Goal: Information Seeking & Learning: Check status

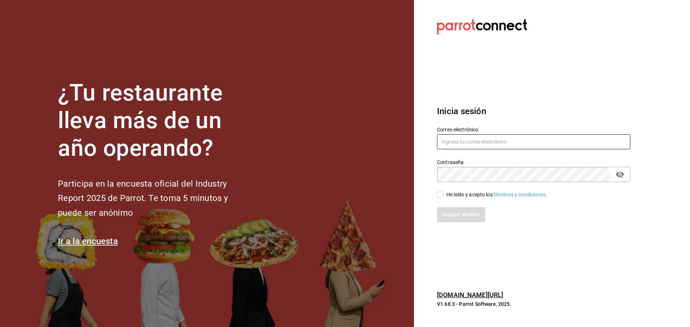
type input "multiuser@dairy.com"
click at [437, 193] on input "He leído y acepto los Términos y condiciones." at bounding box center [440, 195] width 6 height 6
checkbox input "true"
click at [451, 216] on button "Iniciar sesión" at bounding box center [461, 214] width 49 height 15
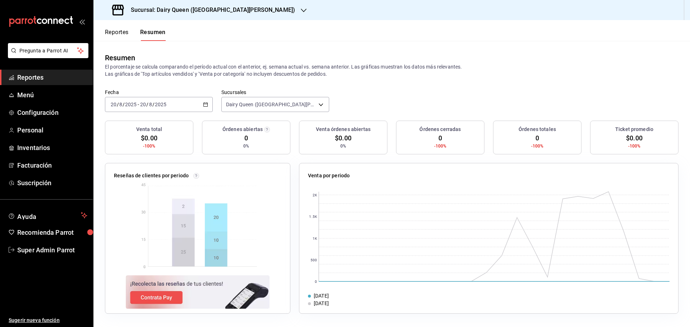
click at [25, 83] on link "Reportes" at bounding box center [46, 77] width 93 height 15
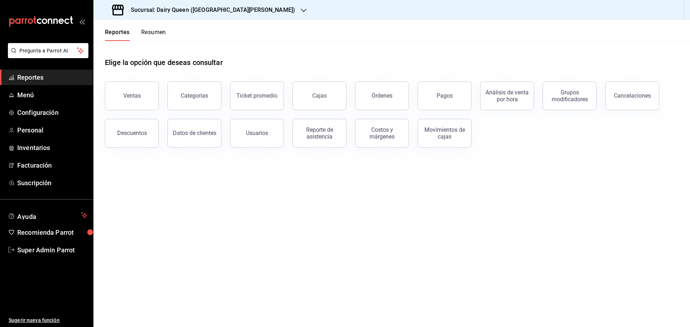
click at [268, 61] on div "Elige la opción que deseas consultar" at bounding box center [391, 57] width 573 height 32
click at [451, 99] on div "Pagos" at bounding box center [445, 95] width 16 height 7
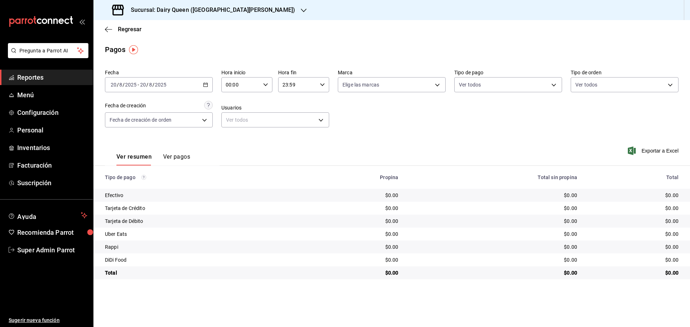
click at [206, 86] on icon "button" at bounding box center [205, 84] width 5 height 5
click at [142, 190] on span "Rango de fechas" at bounding box center [139, 188] width 56 height 8
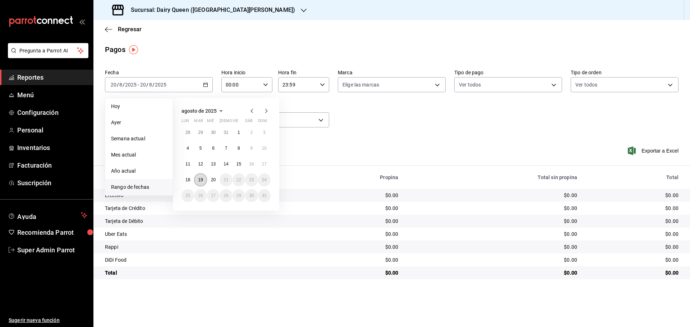
click at [202, 181] on abbr "19" at bounding box center [200, 180] width 5 height 5
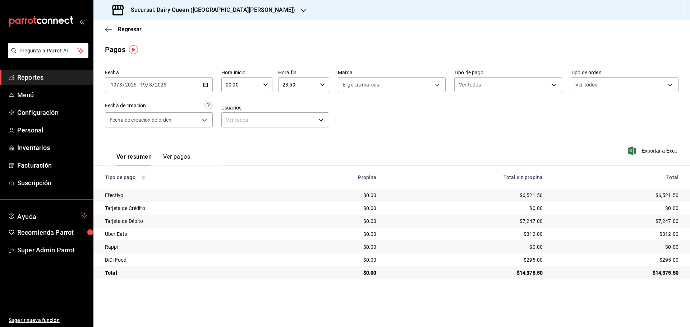
click at [207, 4] on div "Sucursal: Dairy Queen ([GEOGRAPHIC_DATA][PERSON_NAME])" at bounding box center [204, 10] width 210 height 20
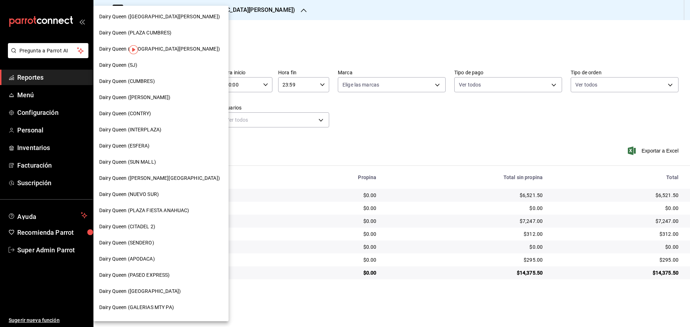
click at [151, 116] on span "Dairy Queen (CONTRY)" at bounding box center [125, 114] width 52 height 8
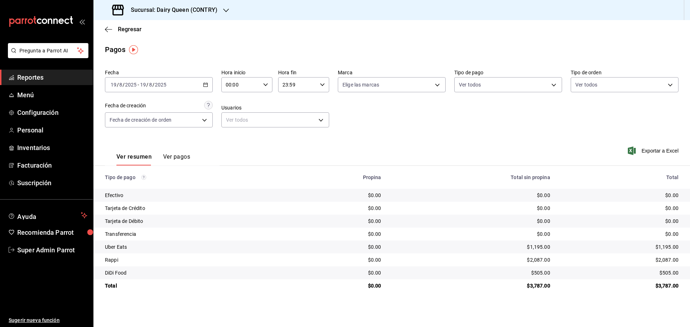
click at [183, 13] on h3 "Sucursal: Dairy Queen (CONTRY)" at bounding box center [171, 10] width 92 height 9
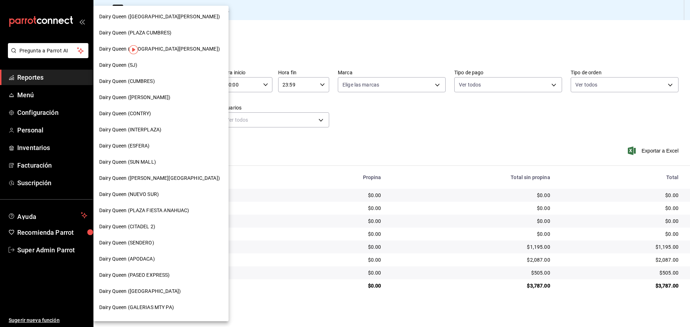
click at [158, 245] on div "Dairy Queen (SENDERO)" at bounding box center [161, 243] width 124 height 8
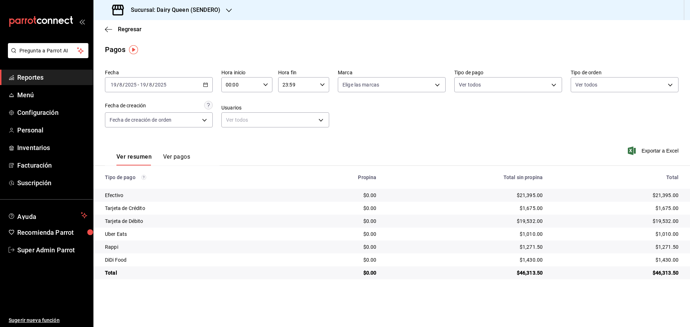
click at [185, 6] on h3 "Sucursal: Dairy Queen (SENDERO)" at bounding box center [172, 10] width 95 height 9
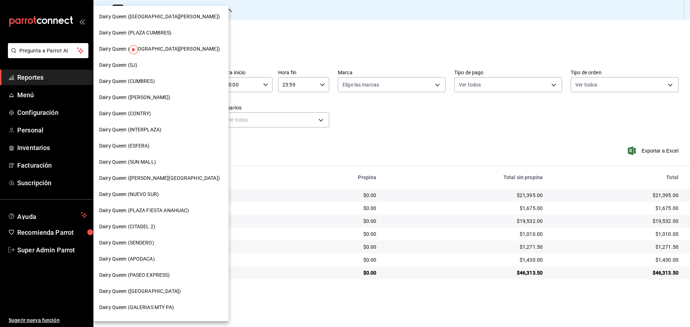
click at [154, 82] on span "Dairy Queen (CUMBRES)" at bounding box center [127, 82] width 56 height 8
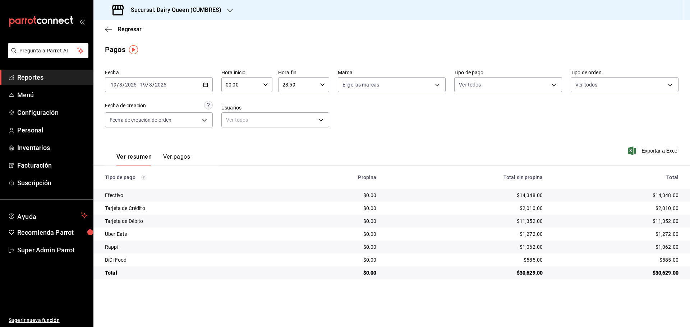
click at [144, 11] on h3 "Sucursal: Dairy Queen (CUMBRES)" at bounding box center [173, 10] width 96 height 9
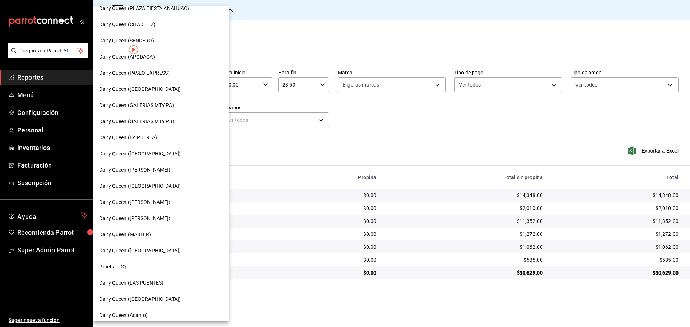
scroll to position [223, 0]
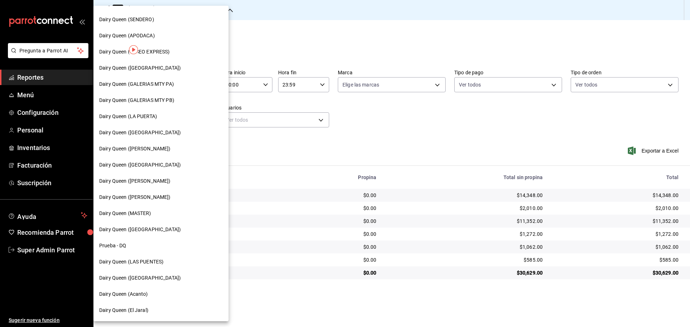
click at [134, 266] on div "Dairy Queen (LAS PUENTES)" at bounding box center [160, 262] width 135 height 16
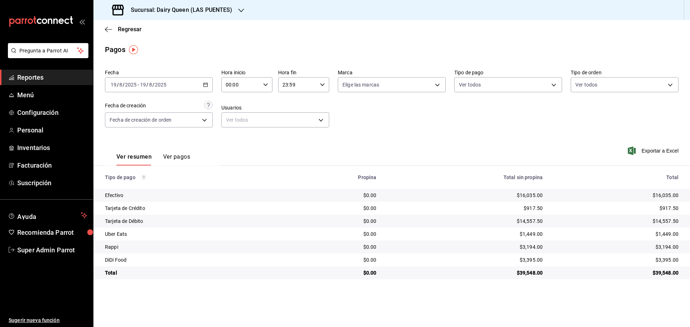
click at [172, 12] on h3 "Sucursal: Dairy Queen (LAS PUENTES)" at bounding box center [178, 10] width 107 height 9
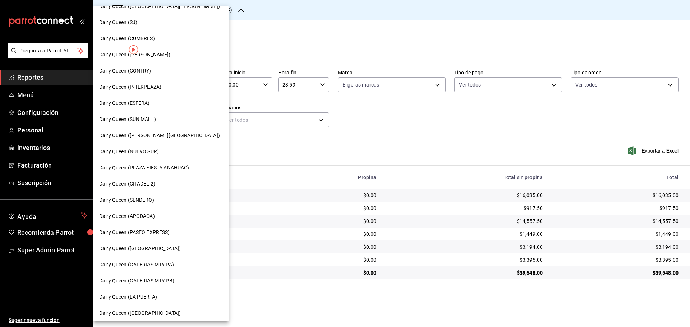
scroll to position [60, 0]
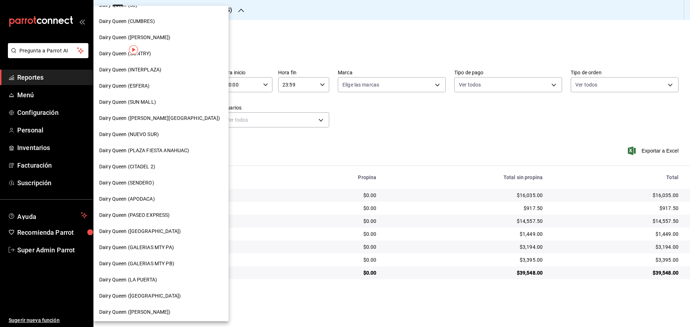
click at [152, 215] on span "Dairy Queen (PASEO EXPRESS)" at bounding box center [134, 216] width 71 height 8
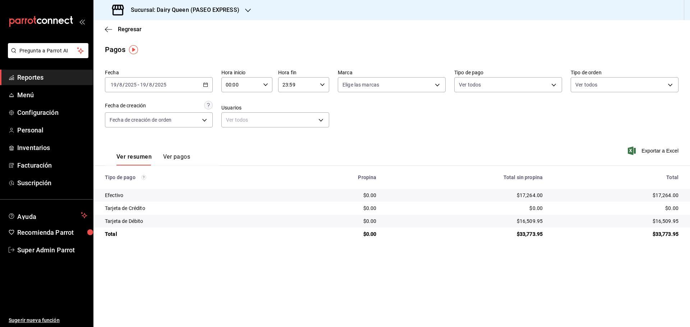
click at [161, 10] on h3 "Sucursal: Dairy Queen (PASEO EXPRESS)" at bounding box center [182, 10] width 114 height 9
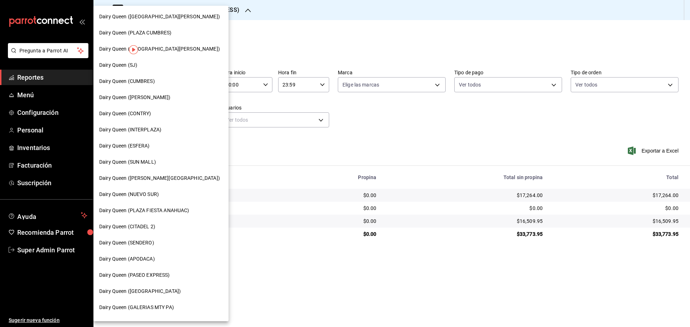
click at [139, 68] on div "Dairy Queen (SJ)" at bounding box center [161, 65] width 124 height 8
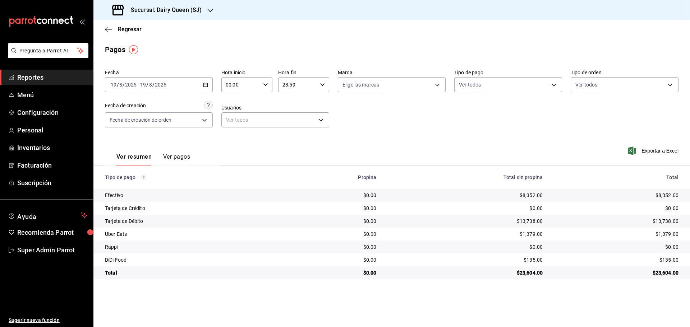
click at [153, 10] on h3 "Sucursal: Dairy Queen (SJ)" at bounding box center [163, 10] width 77 height 9
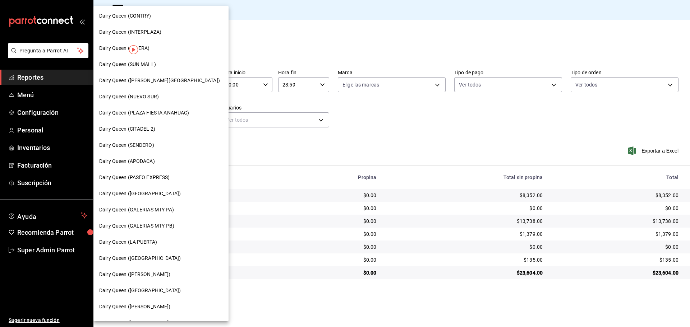
scroll to position [223, 0]
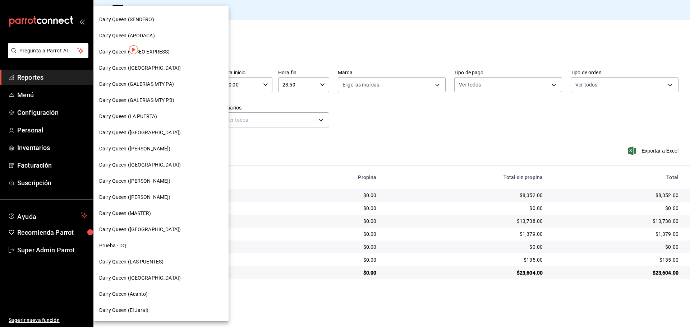
click at [150, 280] on span "Dairy Queen ([GEOGRAPHIC_DATA])" at bounding box center [140, 279] width 82 height 8
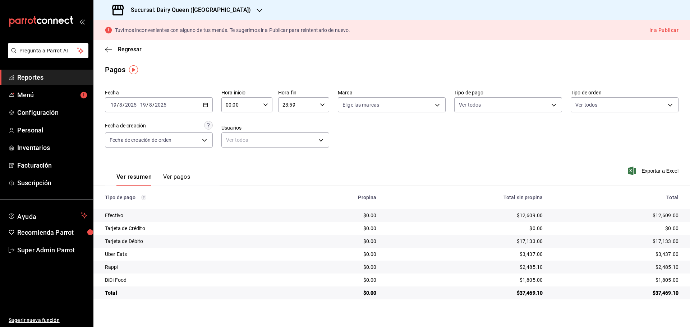
click at [163, 9] on h3 "Sucursal: Dairy Queen ([GEOGRAPHIC_DATA])" at bounding box center [188, 10] width 126 height 9
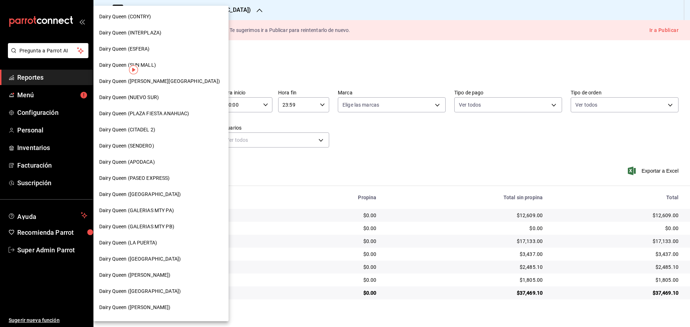
scroll to position [180, 0]
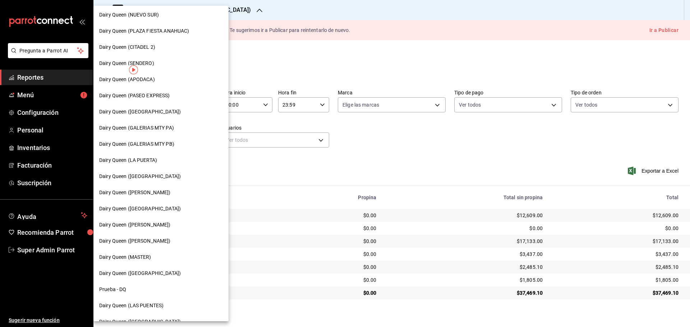
click at [157, 156] on div "Dairy Queen (LA PUERTA)" at bounding box center [160, 160] width 135 height 16
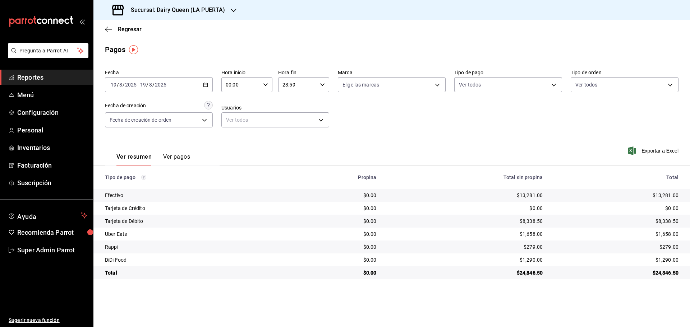
click at [220, 12] on h3 "Sucursal: Dairy Queen (LA PUERTA)" at bounding box center [175, 10] width 100 height 9
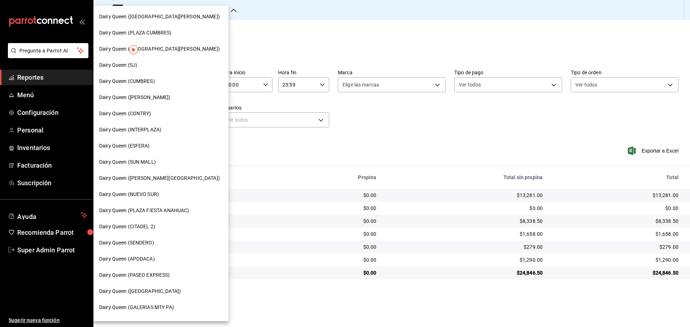
click at [140, 183] on div "Dairy Queen ([PERSON_NAME][GEOGRAPHIC_DATA])" at bounding box center [160, 178] width 135 height 16
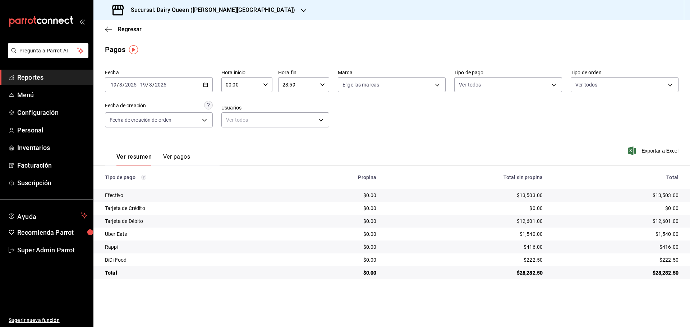
click at [221, 15] on div "Sucursal: Dairy Queen ([PERSON_NAME][GEOGRAPHIC_DATA])" at bounding box center [204, 10] width 210 height 20
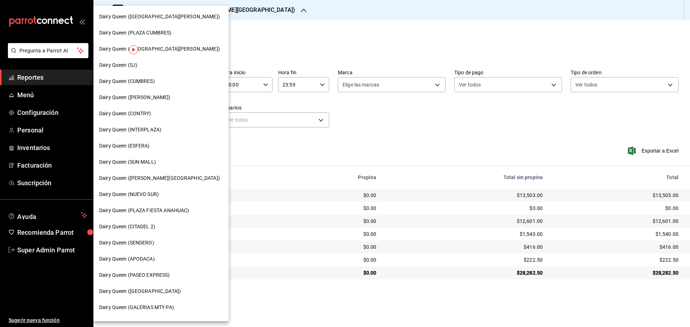
scroll to position [60, 0]
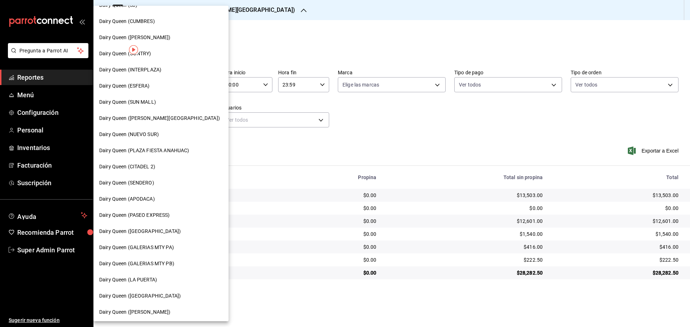
click at [153, 230] on span "Dairy Queen ([GEOGRAPHIC_DATA])" at bounding box center [140, 232] width 82 height 8
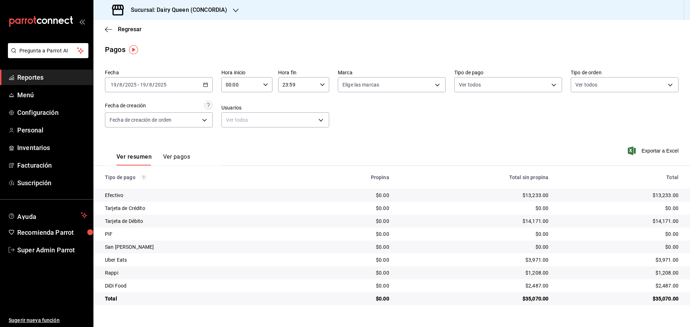
click at [161, 9] on h3 "Sucursal: Dairy Queen (CONCORDIA)" at bounding box center [176, 10] width 102 height 9
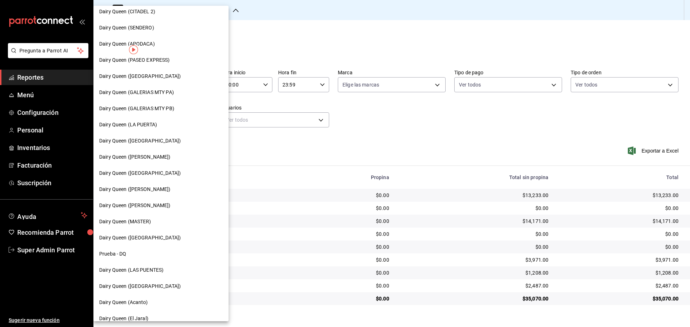
scroll to position [223, 0]
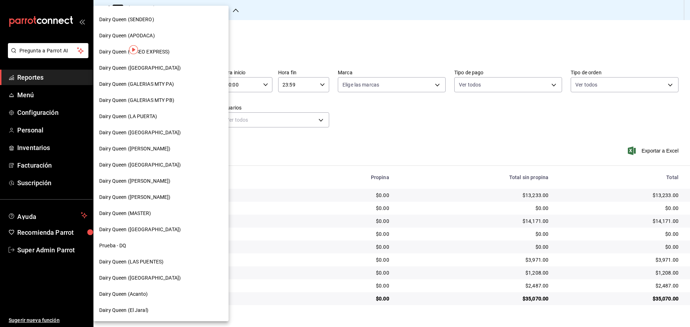
click at [156, 164] on span "Dairy Queen ([GEOGRAPHIC_DATA])" at bounding box center [140, 165] width 82 height 8
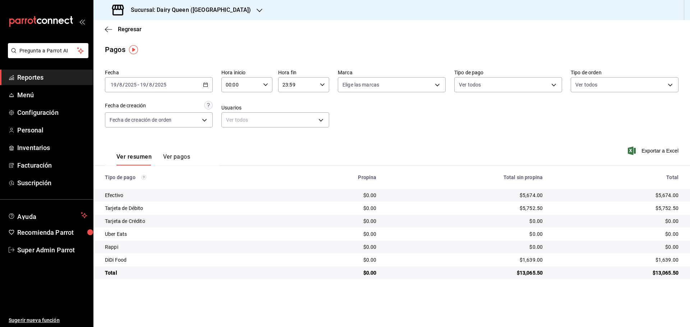
click at [213, 10] on h3 "Sucursal: Dairy Queen ([GEOGRAPHIC_DATA])" at bounding box center [188, 10] width 126 height 9
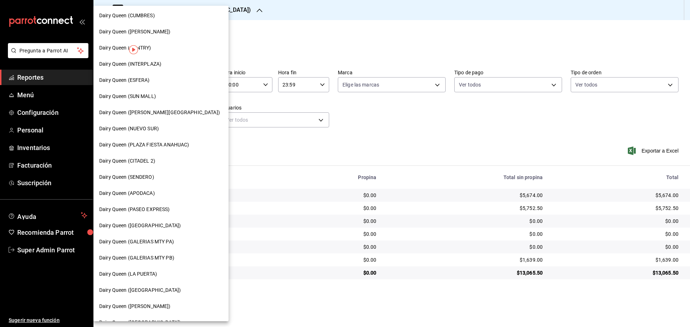
scroll to position [180, 0]
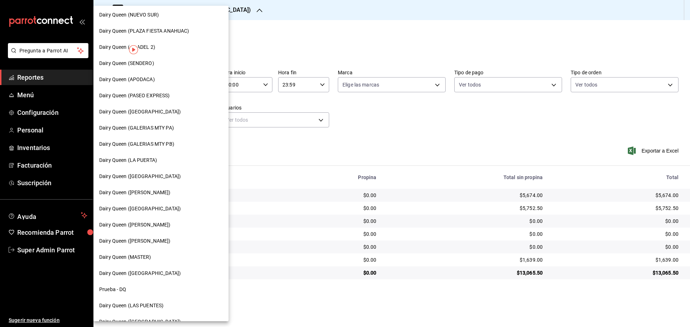
click at [171, 227] on span "Dairy Queen ([PERSON_NAME])" at bounding box center [135, 225] width 72 height 8
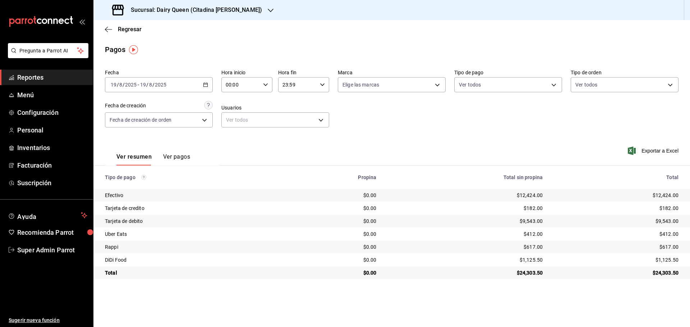
click at [173, 11] on h3 "Sucursal: Dairy Queen (Citadina [PERSON_NAME])" at bounding box center [193, 10] width 137 height 9
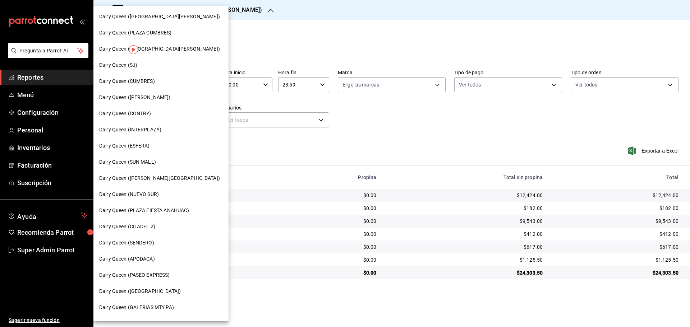
click at [161, 54] on div "Dairy Queen ([GEOGRAPHIC_DATA][PERSON_NAME])" at bounding box center [160, 49] width 135 height 16
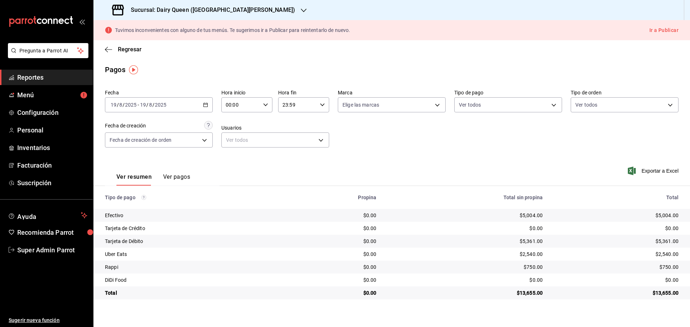
click at [130, 9] on h3 "Sucursal: Dairy Queen ([GEOGRAPHIC_DATA][PERSON_NAME])" at bounding box center [210, 10] width 170 height 9
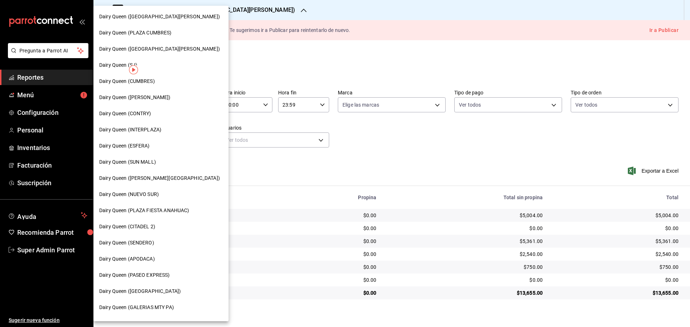
click at [136, 101] on span "Dairy Queen ([PERSON_NAME])" at bounding box center [135, 98] width 72 height 8
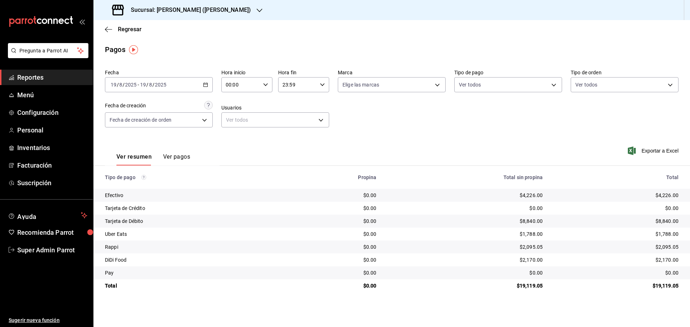
drag, startPoint x: 146, startPoint y: 6, endPoint x: 151, endPoint y: 2, distance: 5.9
click at [151, 2] on div "Sucursal: [PERSON_NAME] ([PERSON_NAME])" at bounding box center [182, 10] width 166 height 20
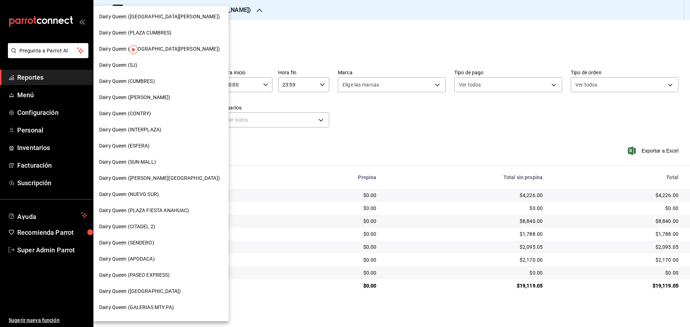
click at [163, 18] on span "Dairy Queen ([GEOGRAPHIC_DATA][PERSON_NAME])" at bounding box center [159, 17] width 121 height 8
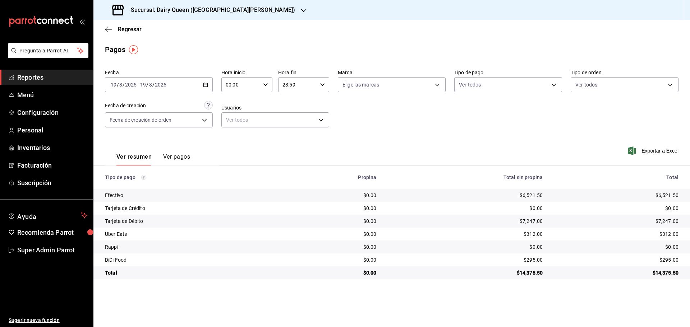
click at [219, 11] on h3 "Sucursal: Dairy Queen ([GEOGRAPHIC_DATA][PERSON_NAME])" at bounding box center [210, 10] width 170 height 9
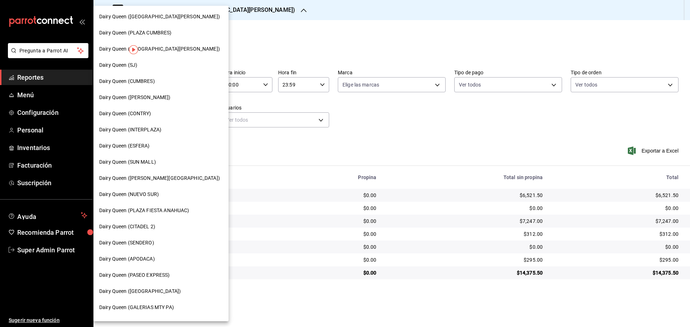
scroll to position [120, 0]
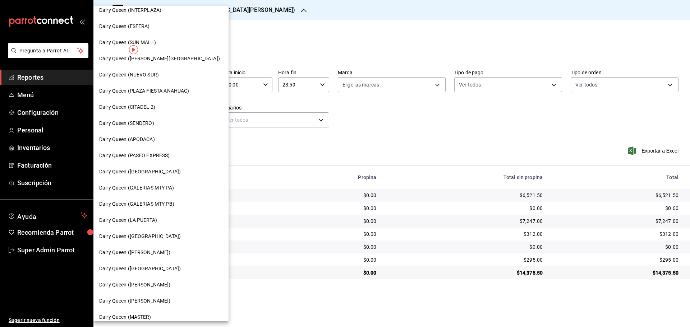
click at [172, 211] on div "Dairy Queen (GALERIAS MTY PB)" at bounding box center [160, 204] width 135 height 16
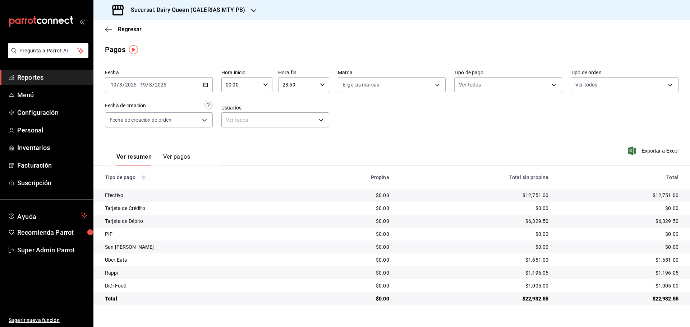
click at [209, 7] on h3 "Sucursal: Dairy Queen (GALERIAS MTY PB)" at bounding box center [185, 10] width 120 height 9
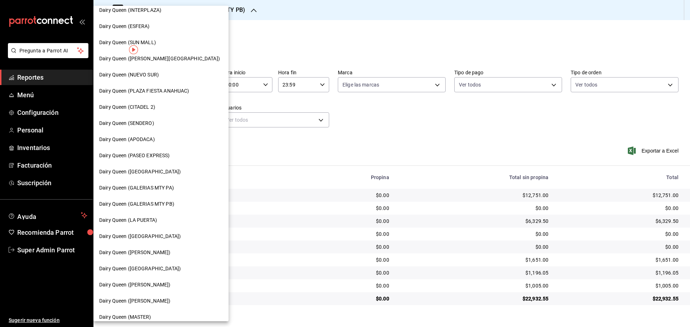
click at [172, 189] on span "Dairy Queen (GALERIAS MTY PA)" at bounding box center [136, 188] width 75 height 8
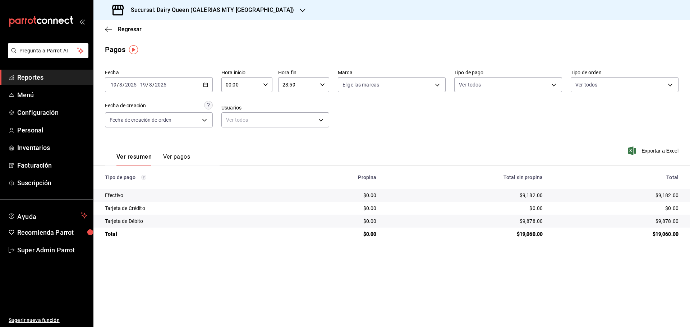
click at [190, 9] on h3 "Sucursal: Dairy Queen (GALERIAS MTY [GEOGRAPHIC_DATA])" at bounding box center [209, 10] width 169 height 9
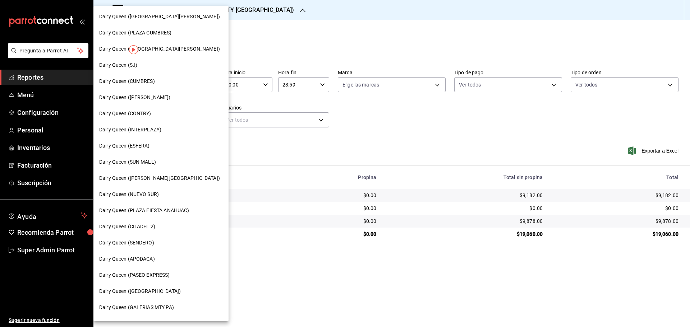
click at [156, 165] on span "Dairy Queen (SUN MALL)" at bounding box center [127, 162] width 57 height 8
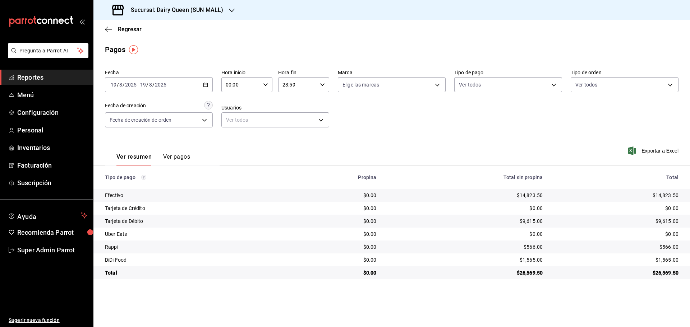
click at [212, 13] on h3 "Sucursal: Dairy Queen (SUN MALL)" at bounding box center [174, 10] width 98 height 9
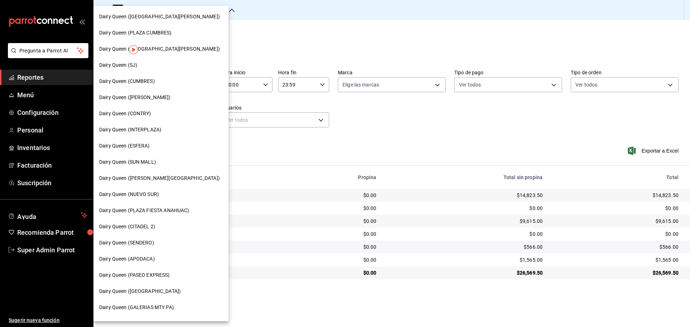
click at [142, 259] on span "Dairy Queen (APODACA)" at bounding box center [127, 259] width 56 height 8
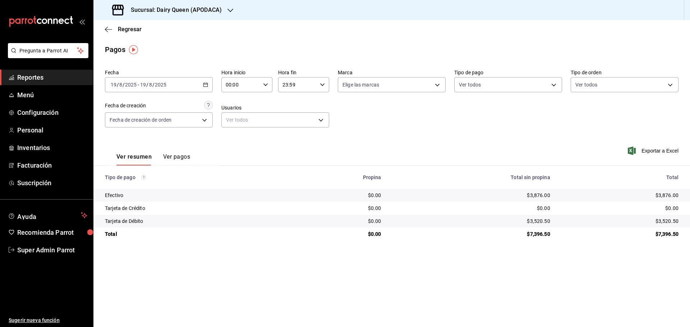
click at [207, 9] on h3 "Sucursal: Dairy Queen (APODACA)" at bounding box center [173, 10] width 97 height 9
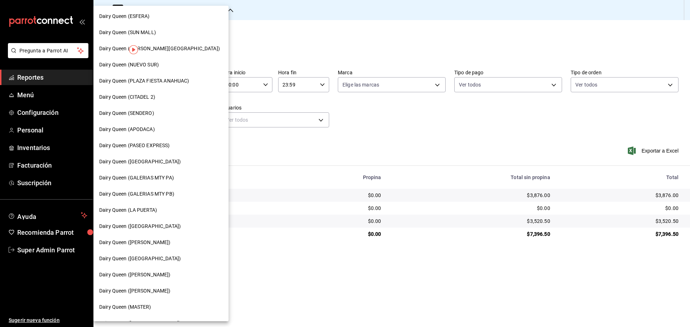
scroll to position [104, 0]
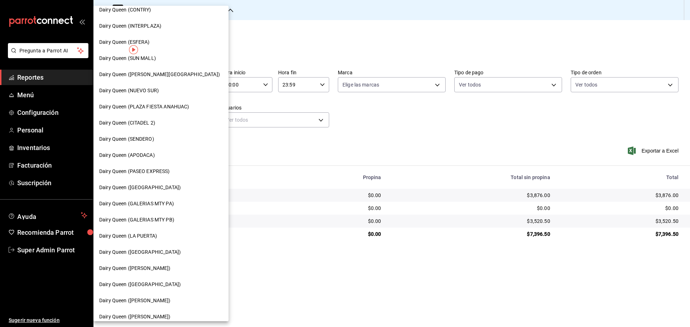
click at [150, 94] on span "Dairy Queen (NUEVO SUR)" at bounding box center [129, 91] width 60 height 8
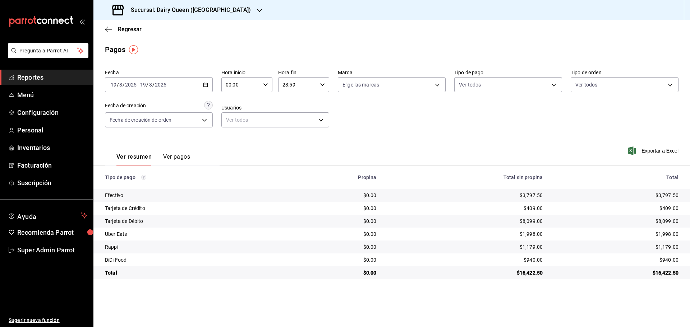
click at [161, 13] on h3 "Sucursal: Dairy Queen ([GEOGRAPHIC_DATA])" at bounding box center [188, 10] width 126 height 9
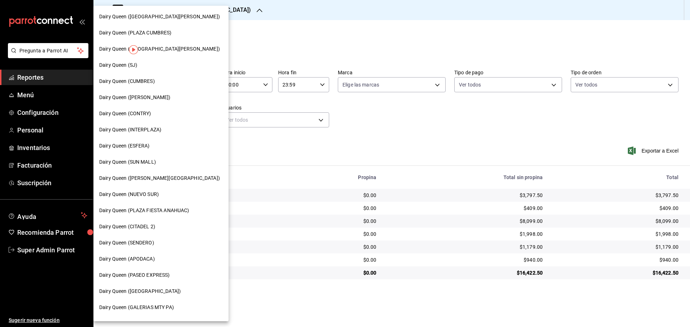
click at [146, 143] on span "Dairy Queen (ESFERA)" at bounding box center [124, 146] width 51 height 8
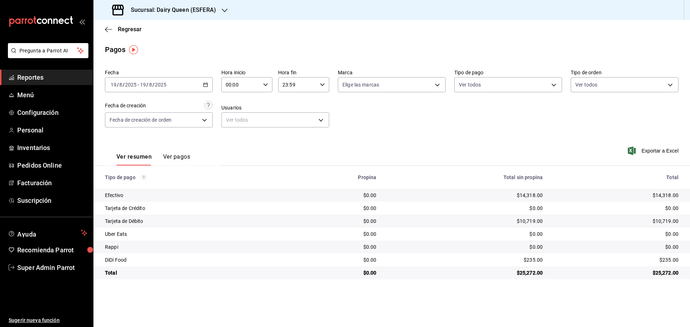
click at [182, 11] on h3 "Sucursal: Dairy Queen (ESFERA)" at bounding box center [170, 10] width 91 height 9
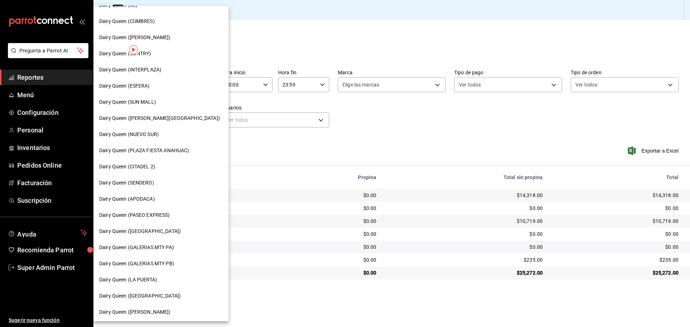
scroll to position [120, 0]
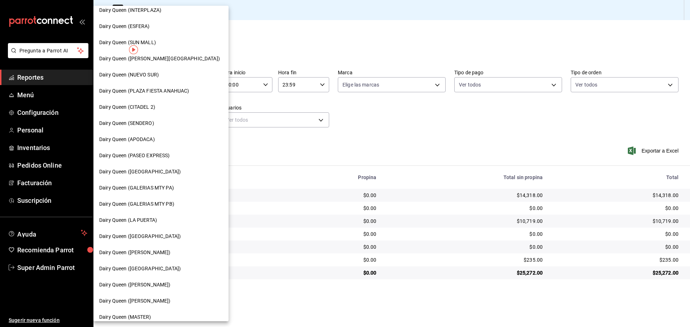
click at [143, 256] on span "Dairy Queen ([PERSON_NAME])" at bounding box center [135, 253] width 72 height 8
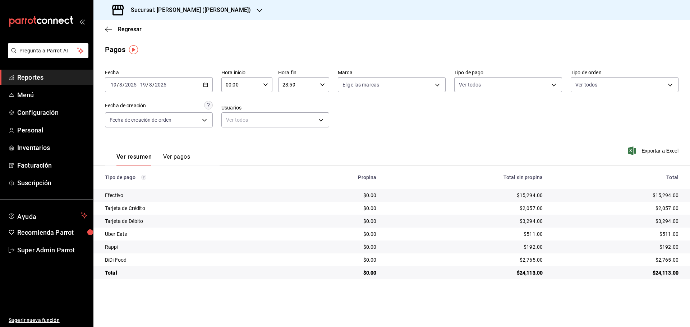
click at [204, 14] on div "Sucursal: [PERSON_NAME] ([PERSON_NAME])" at bounding box center [182, 10] width 166 height 20
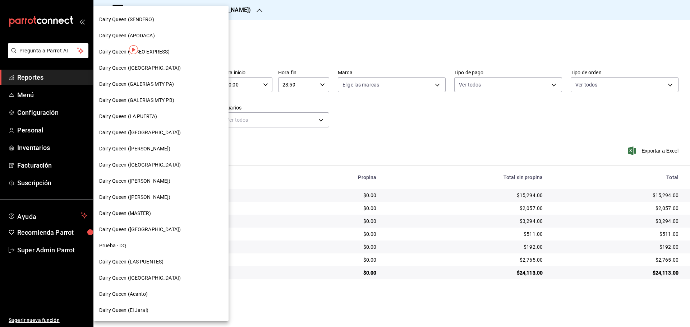
scroll to position [0, 0]
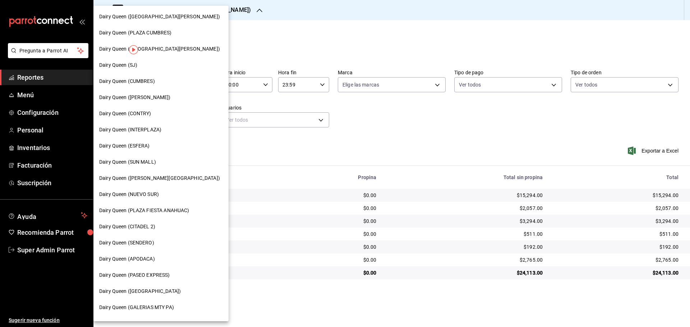
click at [168, 134] on div "Dairy Queen (INTERPLAZA)" at bounding box center [160, 130] width 135 height 16
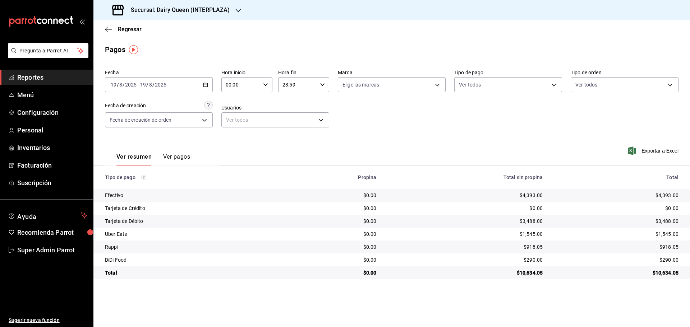
click at [195, 2] on div "Sucursal: Dairy Queen (INTERPLAZA)" at bounding box center [171, 10] width 145 height 20
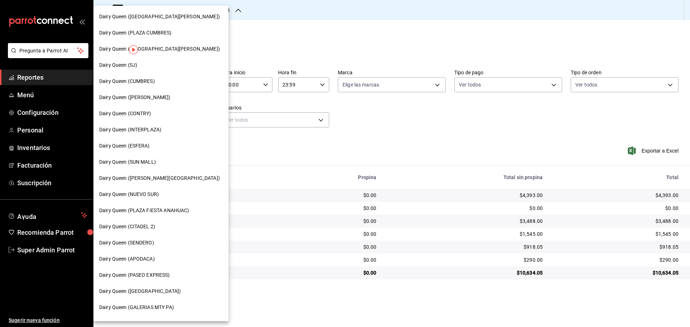
click at [143, 229] on span "Dairy Queen (CITADEL 2)" at bounding box center [127, 227] width 56 height 8
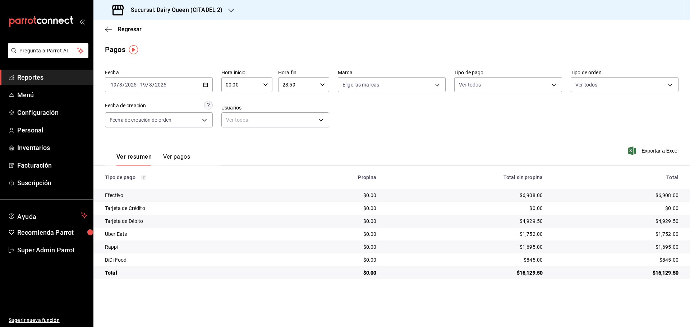
click at [168, 13] on h3 "Sucursal: Dairy Queen (CITADEL 2)" at bounding box center [173, 10] width 97 height 9
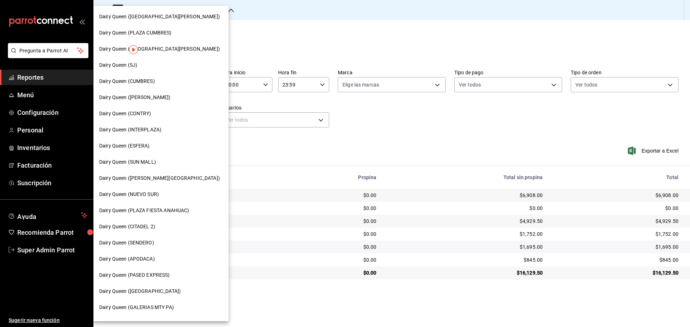
click at [161, 80] on div "Dairy Queen (CUMBRES)" at bounding box center [161, 82] width 124 height 8
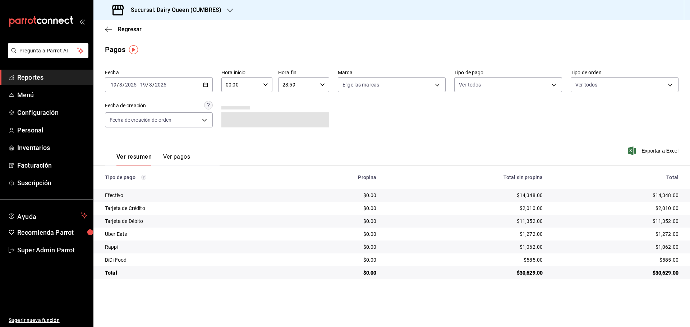
click at [175, 10] on h3 "Sucursal: Dairy Queen (CUMBRES)" at bounding box center [173, 10] width 96 height 9
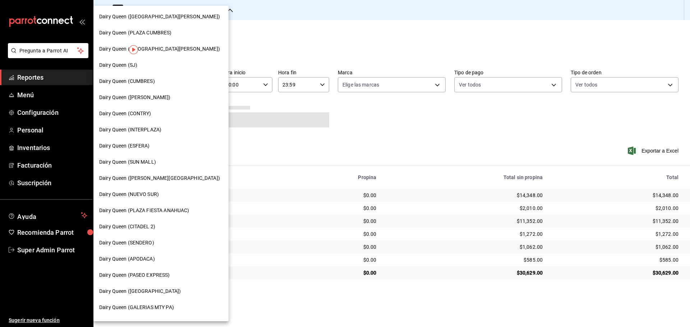
click at [162, 31] on span "Dairy Queen (PLAZA CUMBRES)" at bounding box center [135, 33] width 73 height 8
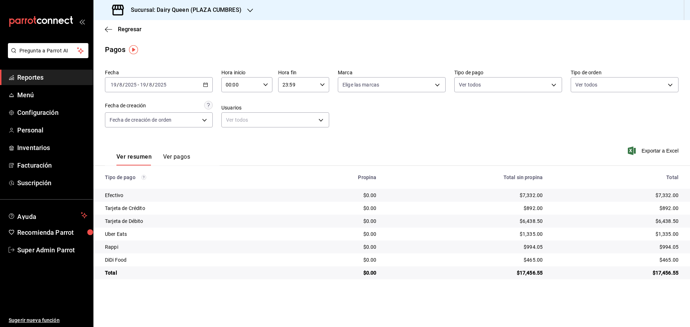
click at [143, 9] on h3 "Sucursal: Dairy Queen (PLAZA CUMBRES)" at bounding box center [183, 10] width 116 height 9
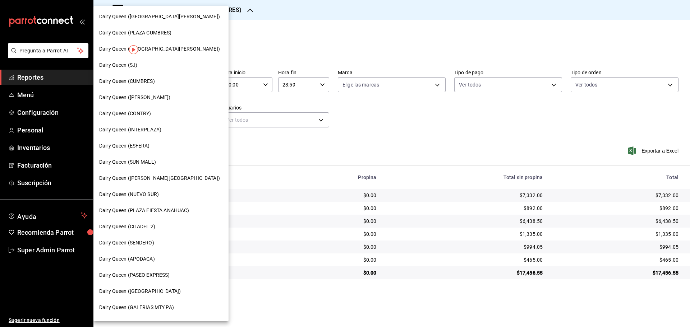
click at [175, 208] on span "Dairy Queen (PLAZA FIESTA ANAHUAC)" at bounding box center [144, 211] width 90 height 8
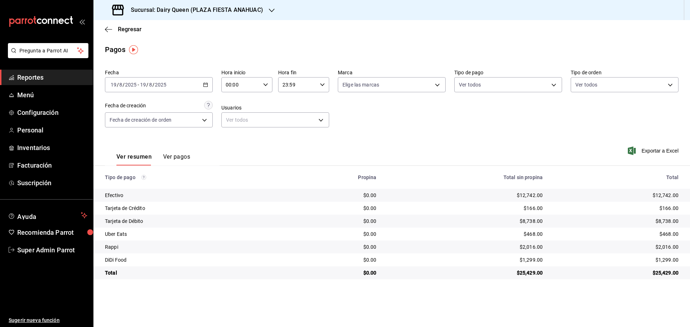
click at [174, 4] on div "Sucursal: Dairy Queen (PLAZA FIESTA ANAHUAC)" at bounding box center [188, 10] width 178 height 20
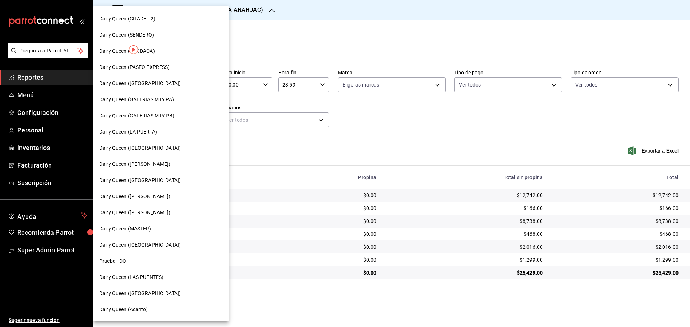
scroll to position [223, 0]
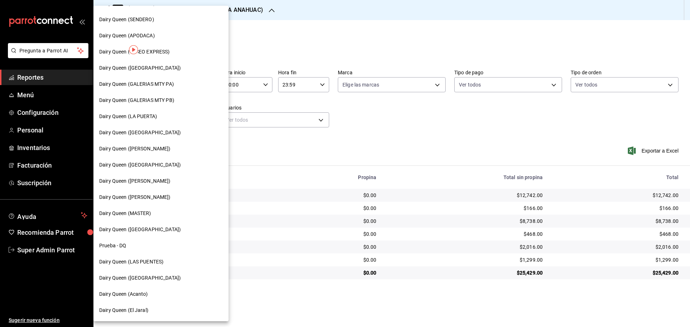
click at [156, 195] on span "Dairy Queen ([PERSON_NAME])" at bounding box center [135, 198] width 72 height 8
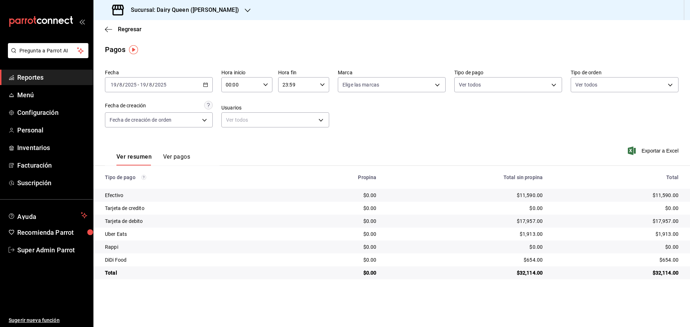
click at [174, 10] on h3 "Sucursal: Dairy Queen ([PERSON_NAME])" at bounding box center [182, 10] width 114 height 9
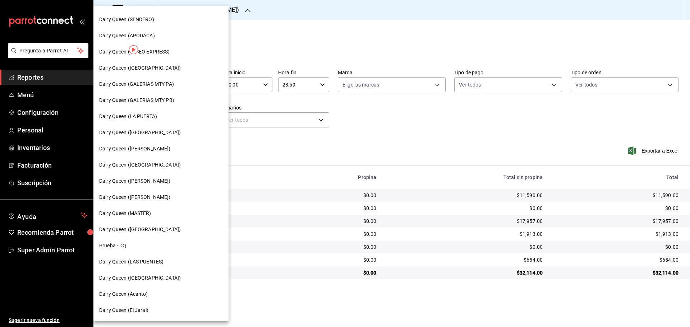
click at [154, 229] on span "Dairy Queen ([GEOGRAPHIC_DATA])" at bounding box center [140, 230] width 82 height 8
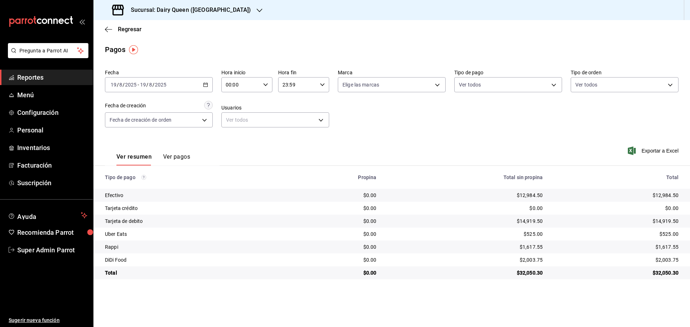
click at [217, 10] on h3 "Sucursal: Dairy Queen ([GEOGRAPHIC_DATA])" at bounding box center [188, 10] width 126 height 9
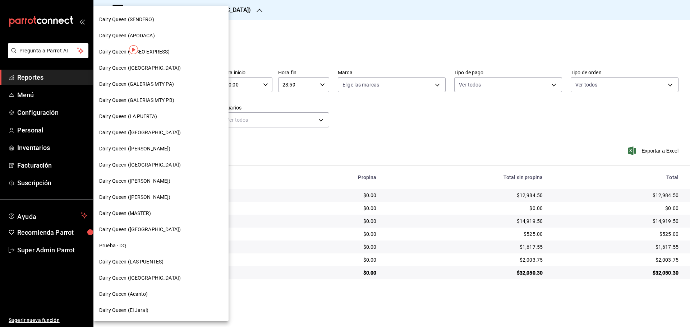
click at [136, 298] on div "Dairy Queen (Acanto)" at bounding box center [160, 294] width 135 height 16
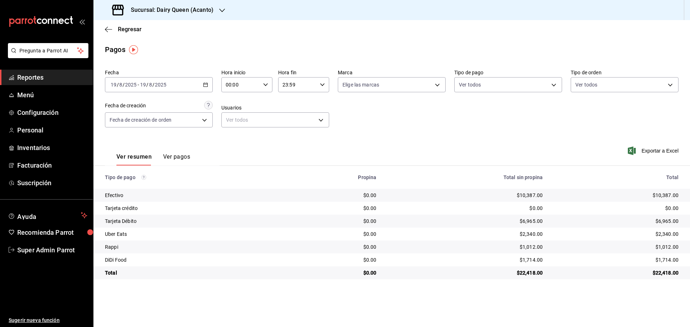
click at [40, 76] on span "Reportes" at bounding box center [52, 78] width 70 height 10
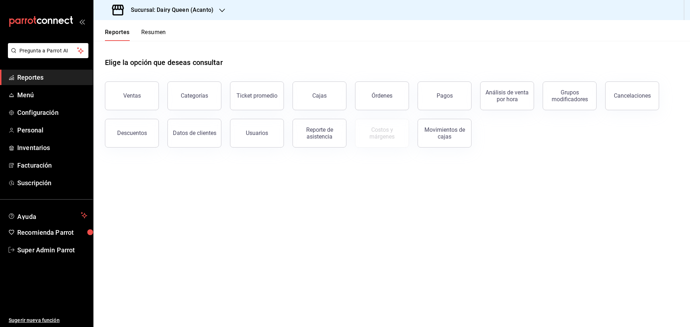
click at [148, 36] on button "Resumen" at bounding box center [153, 35] width 25 height 12
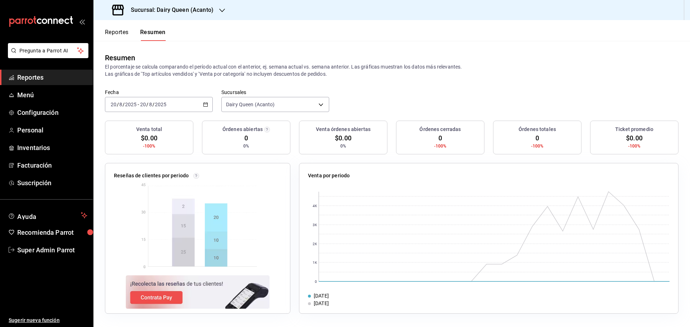
click at [209, 106] on div "[DATE] [DATE] - [DATE] [DATE]" at bounding box center [159, 104] width 108 height 15
click at [121, 207] on span "Rango de fechas" at bounding box center [139, 207] width 56 height 8
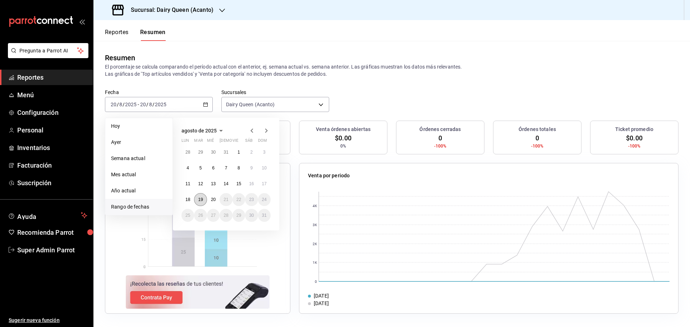
click at [198, 201] on abbr "19" at bounding box center [200, 199] width 5 height 5
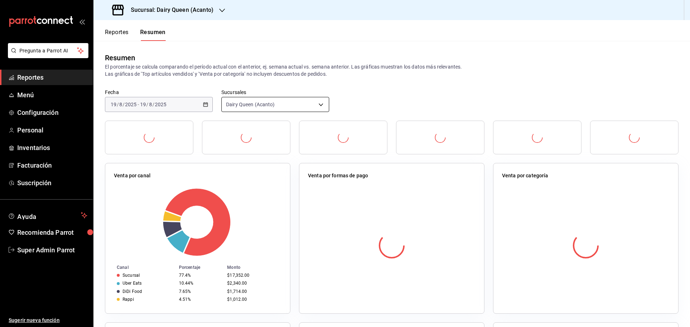
click at [262, 107] on body "Pregunta a Parrot AI Reportes Menú Configuración Personal Inventarios Facturaci…" at bounding box center [345, 163] width 690 height 327
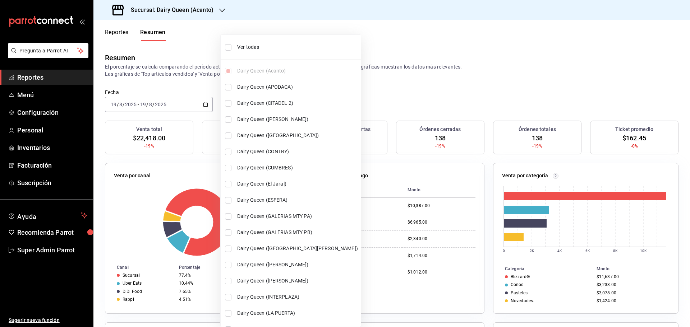
click at [253, 52] on li "Ver todas" at bounding box center [291, 47] width 140 height 19
type input "[object Object],[object Object],[object Object],[object Object],[object Object]…"
checkbox input "true"
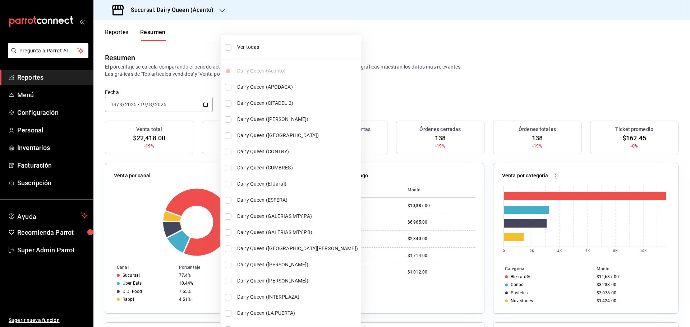
checkbox input "true"
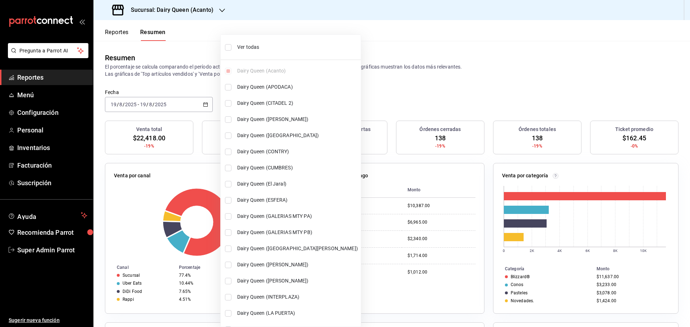
checkbox input "true"
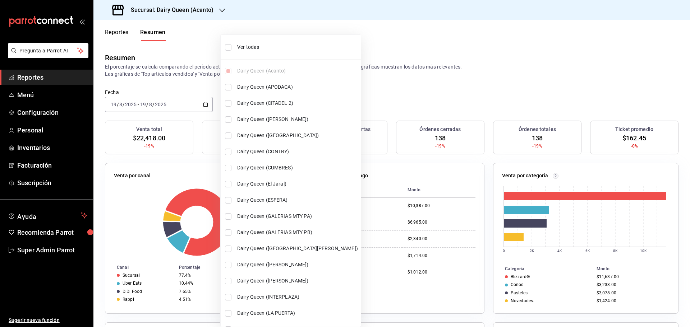
checkbox input "true"
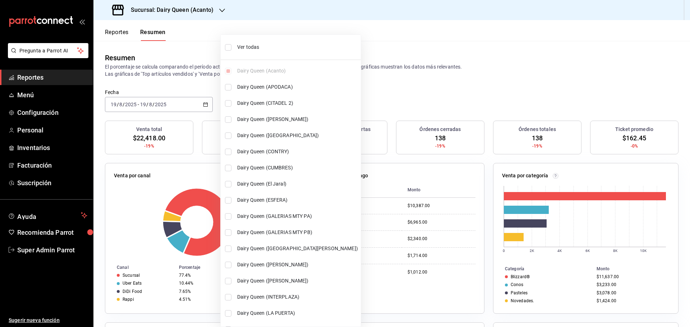
checkbox input "true"
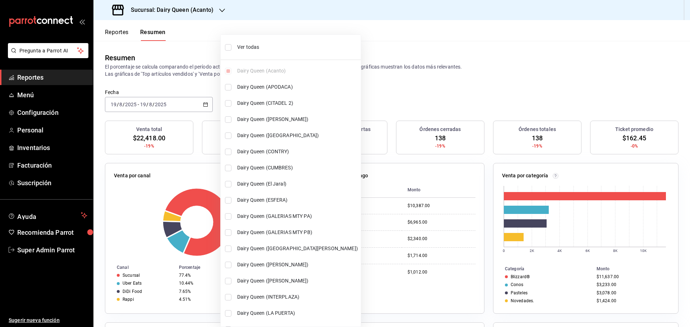
checkbox input "true"
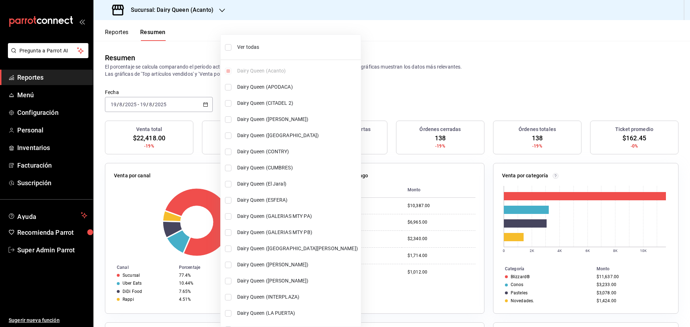
checkbox input "true"
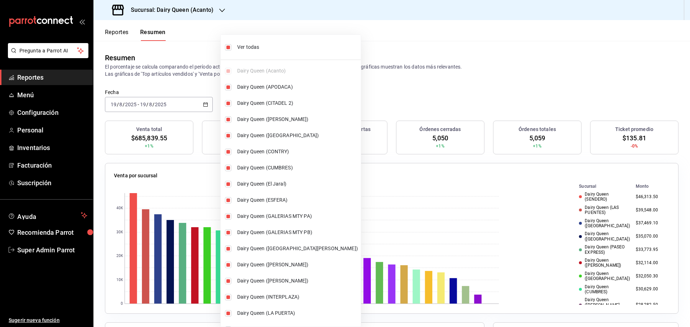
click at [435, 75] on div at bounding box center [345, 163] width 690 height 327
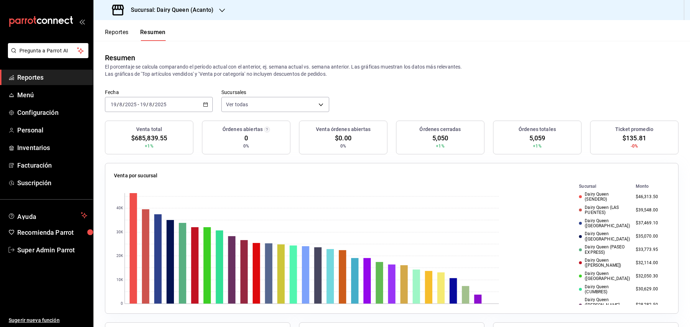
click at [46, 78] on span "Reportes" at bounding box center [52, 78] width 70 height 10
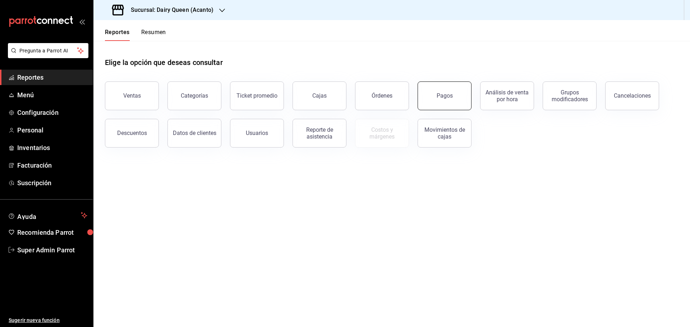
click at [430, 94] on button "Pagos" at bounding box center [445, 96] width 54 height 29
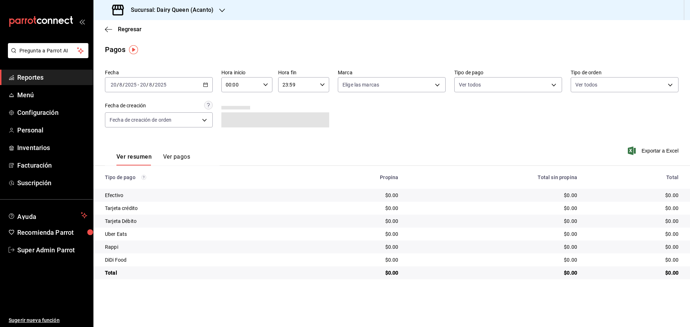
click at [203, 86] on div "[DATE] [DATE] - [DATE] [DATE]" at bounding box center [159, 84] width 108 height 15
click at [125, 191] on li "Rango de fechas" at bounding box center [138, 187] width 67 height 16
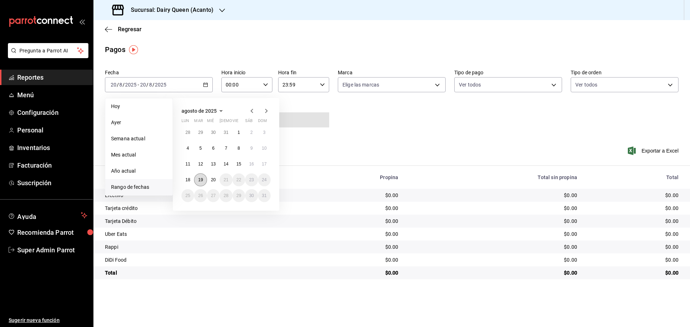
click at [199, 183] on button "19" at bounding box center [200, 180] width 13 height 13
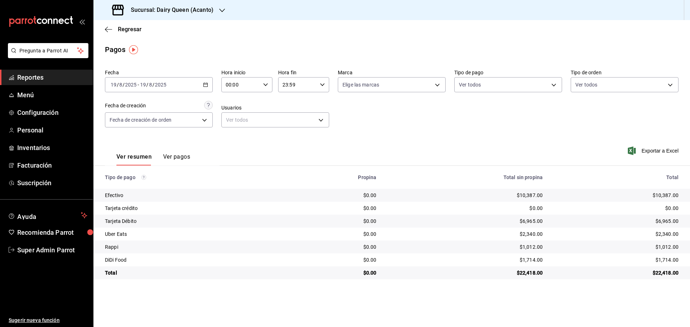
click at [185, 10] on h3 "Sucursal: Dairy Queen (Acanto)" at bounding box center [169, 10] width 88 height 9
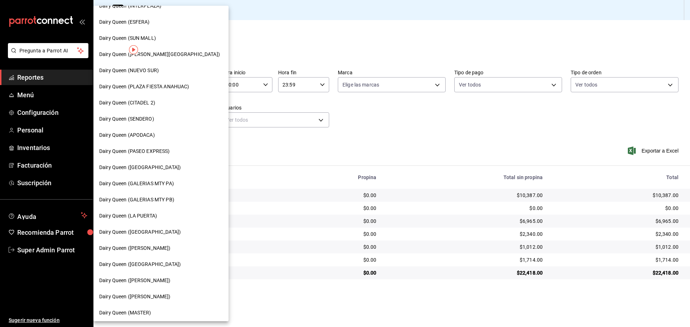
scroll to position [223, 0]
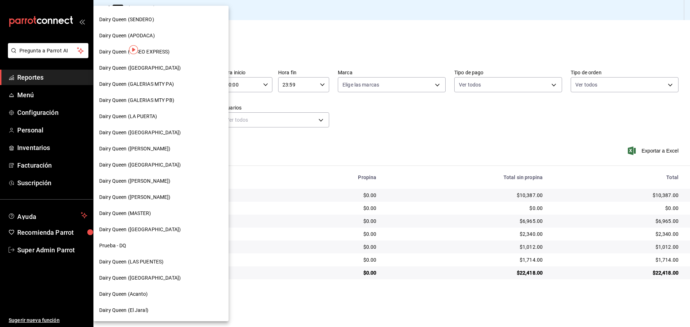
click at [133, 318] on div "Dairy Queen (El Jaral)" at bounding box center [160, 311] width 135 height 16
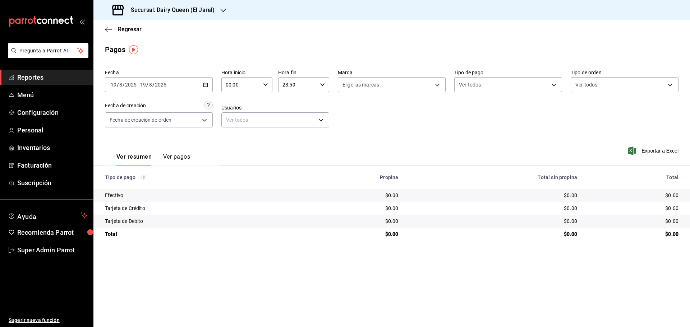
click at [42, 75] on span "Reportes" at bounding box center [52, 78] width 70 height 10
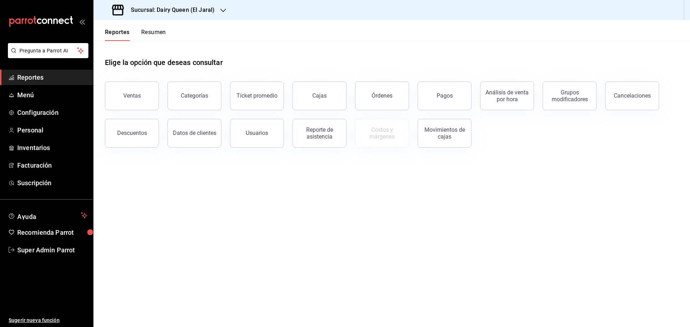
click at [148, 36] on button "Resumen" at bounding box center [153, 35] width 25 height 12
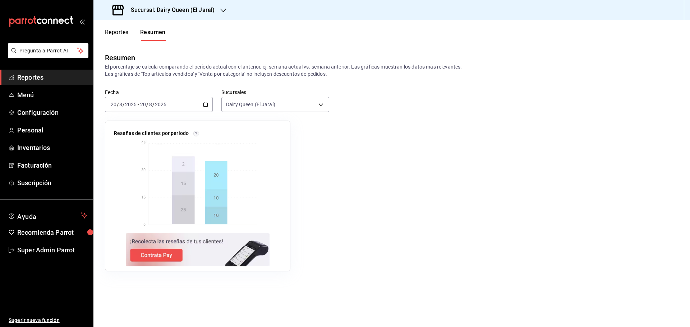
click at [209, 104] on div "[DATE] [DATE] - [DATE] [DATE]" at bounding box center [159, 104] width 108 height 15
click at [130, 207] on span "Rango de fechas" at bounding box center [139, 207] width 56 height 8
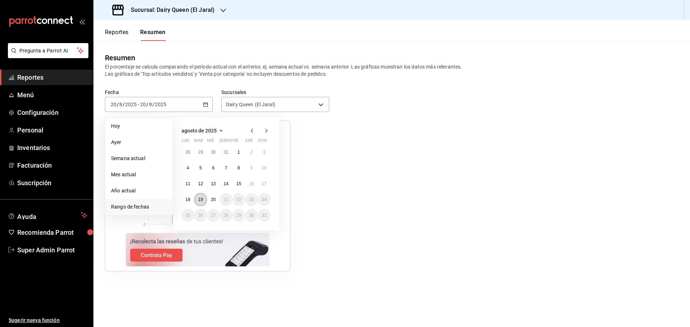
click at [203, 200] on button "19" at bounding box center [200, 199] width 13 height 13
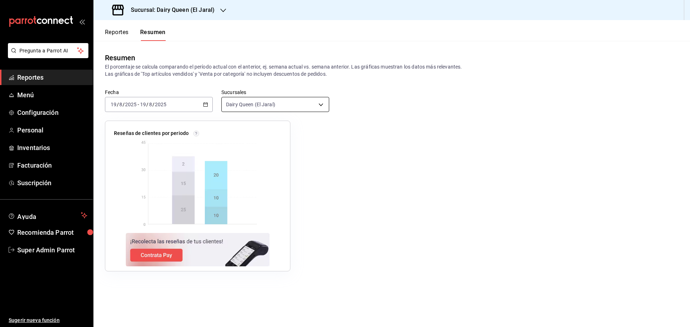
click at [254, 104] on body "Pregunta a Parrot AI Reportes Menú Configuración Personal Inventarios Facturaci…" at bounding box center [345, 163] width 690 height 327
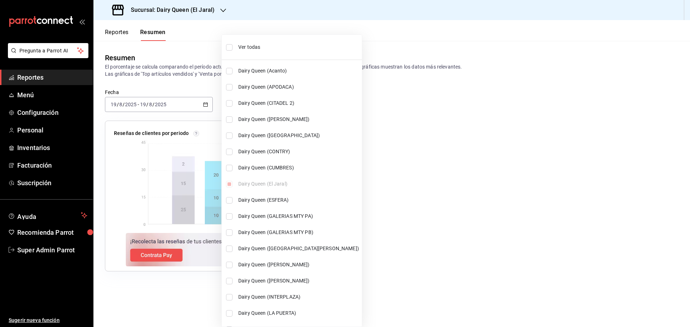
click at [258, 47] on span "Ver todas" at bounding box center [298, 47] width 121 height 8
type input "[object Object],[object Object],[object Object],[object Object],[object Object]…"
checkbox input "true"
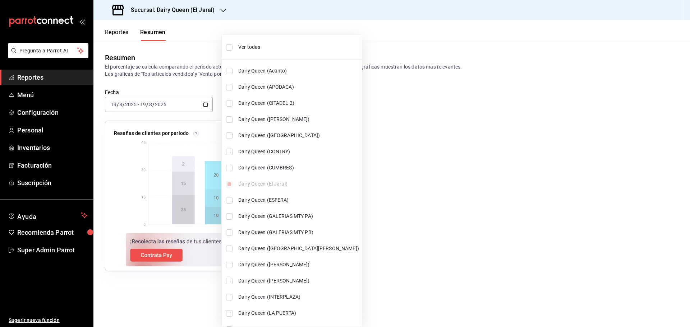
checkbox input "true"
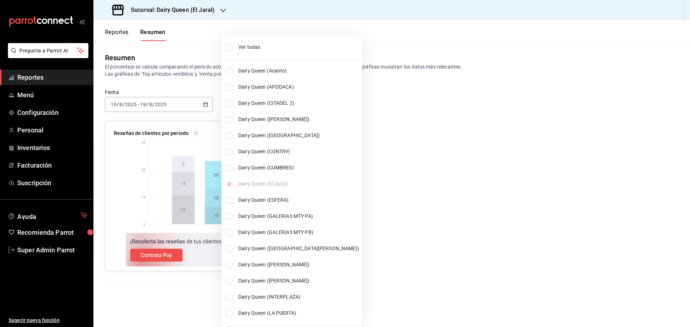
checkbox input "true"
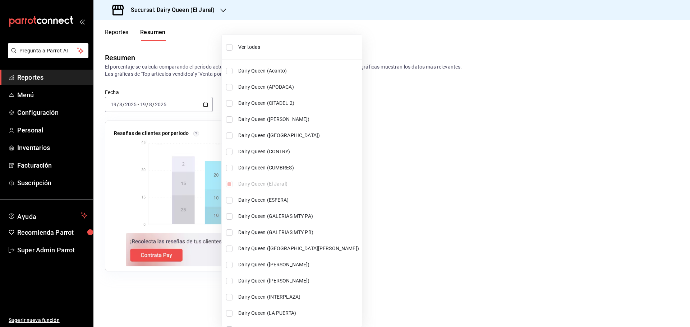
checkbox input "true"
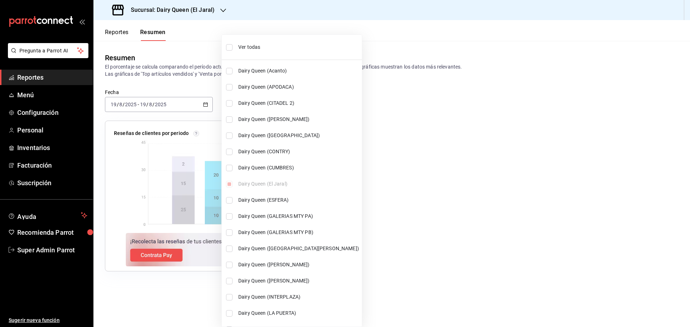
checkbox input "true"
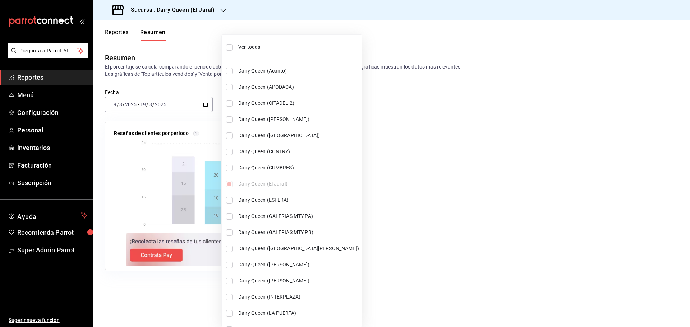
checkbox input "true"
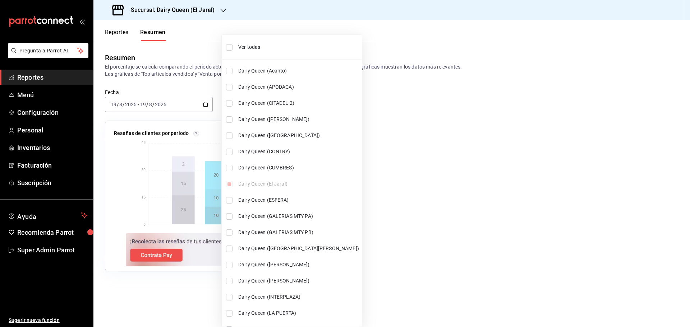
checkbox input "true"
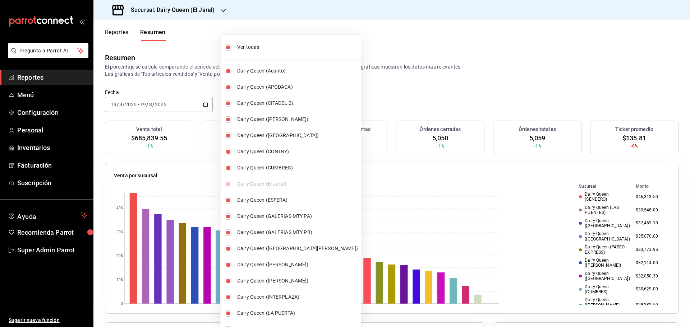
click at [381, 52] on div at bounding box center [345, 163] width 690 height 327
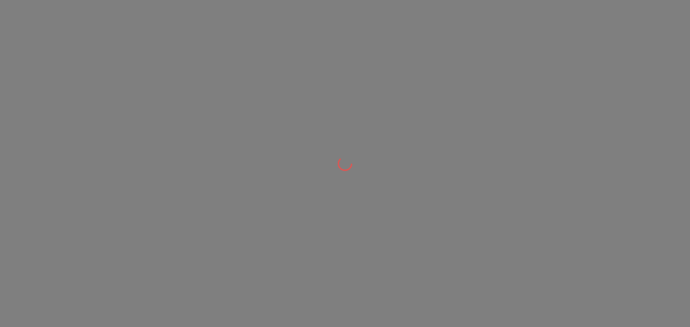
click at [151, 47] on div at bounding box center [345, 163] width 690 height 327
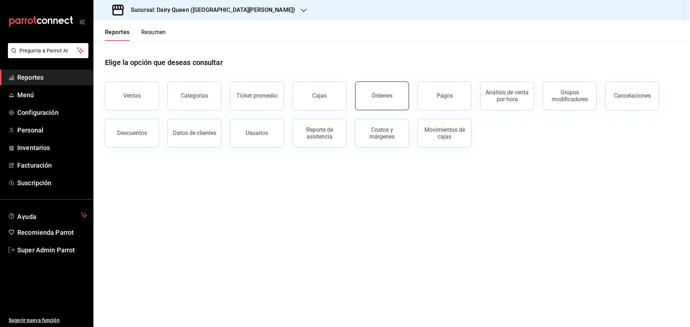
click at [394, 104] on button "Órdenes" at bounding box center [382, 96] width 54 height 29
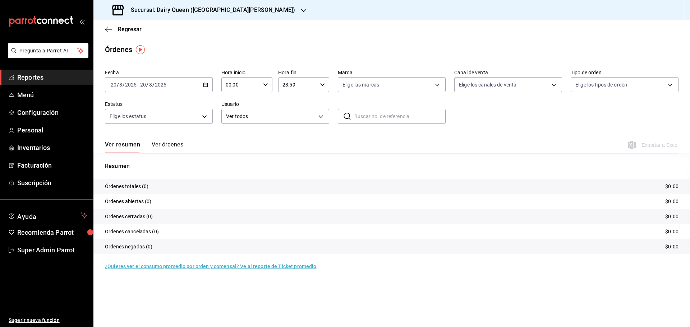
click at [208, 87] on div "[DATE] [DATE] - [DATE] [DATE]" at bounding box center [159, 84] width 108 height 15
click at [148, 181] on li "Rango de fechas" at bounding box center [138, 187] width 67 height 16
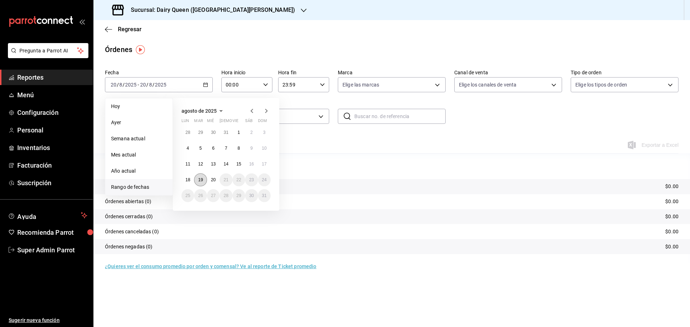
click at [198, 180] on abbr "19" at bounding box center [200, 180] width 5 height 5
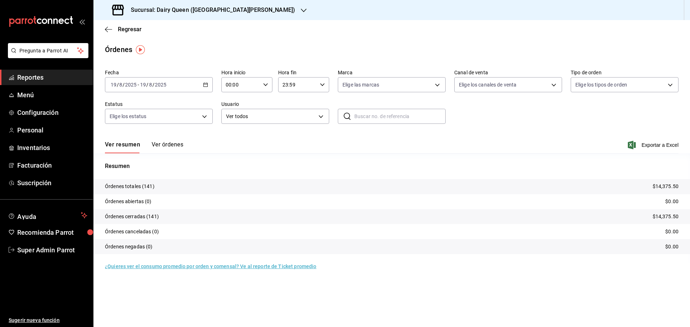
click at [173, 5] on div "Sucursal: Dairy Queen ([GEOGRAPHIC_DATA][PERSON_NAME])" at bounding box center [204, 10] width 210 height 20
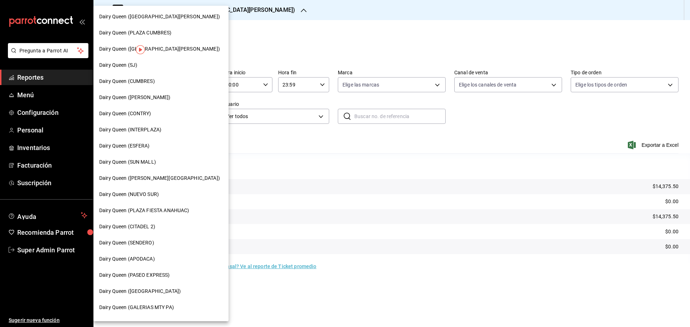
click at [151, 113] on span "Dairy Queen (CONTRY)" at bounding box center [125, 114] width 52 height 8
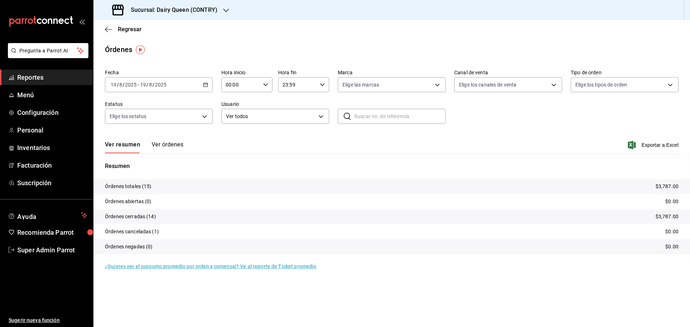
click at [158, 9] on h3 "Sucursal: Dairy Queen (CONTRY)" at bounding box center [171, 10] width 92 height 9
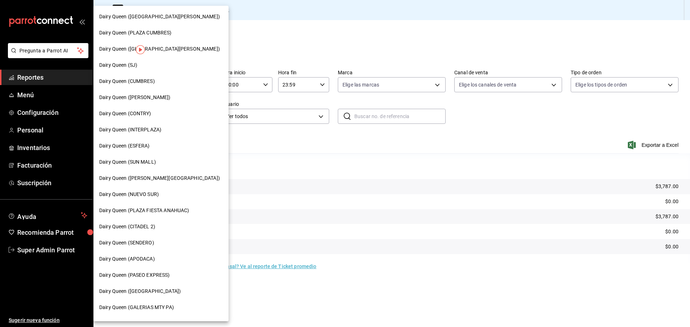
click at [143, 244] on span "Dairy Queen (SENDERO)" at bounding box center [126, 243] width 55 height 8
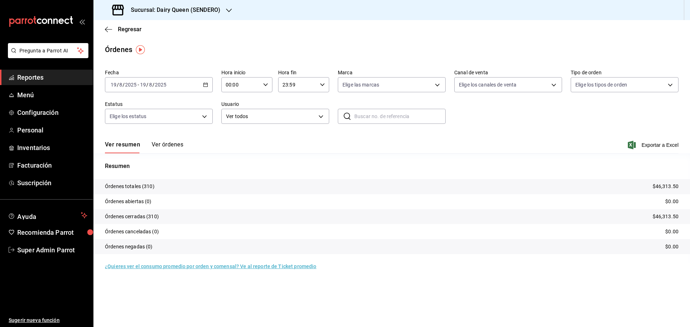
click at [175, 3] on div "Sucursal: Dairy Queen (SENDERO)" at bounding box center [166, 10] width 135 height 20
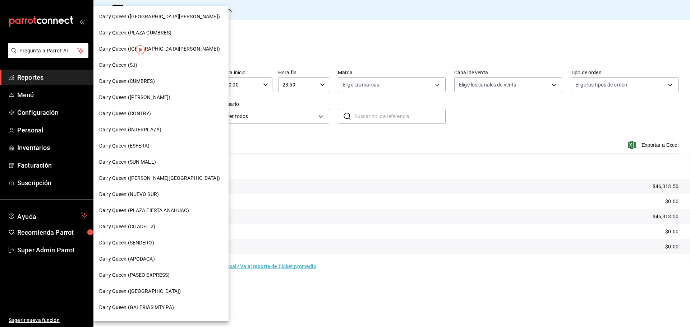
click at [144, 79] on span "Dairy Queen (CUMBRES)" at bounding box center [127, 82] width 56 height 8
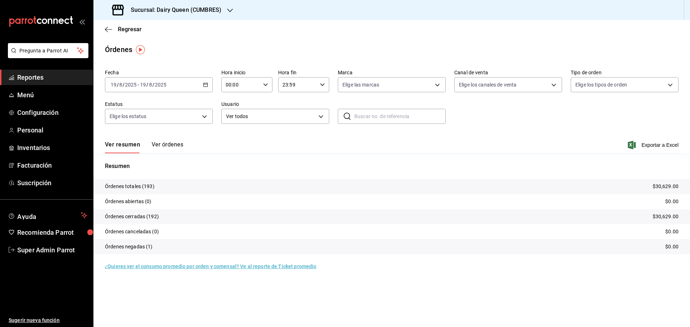
click at [127, 11] on h3 "Sucursal: Dairy Queen (CUMBRES)" at bounding box center [173, 10] width 96 height 9
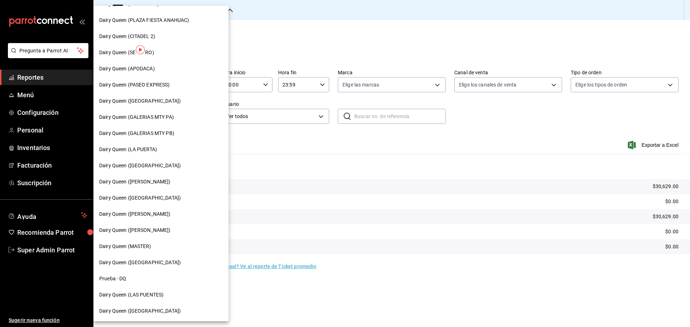
scroll to position [223, 0]
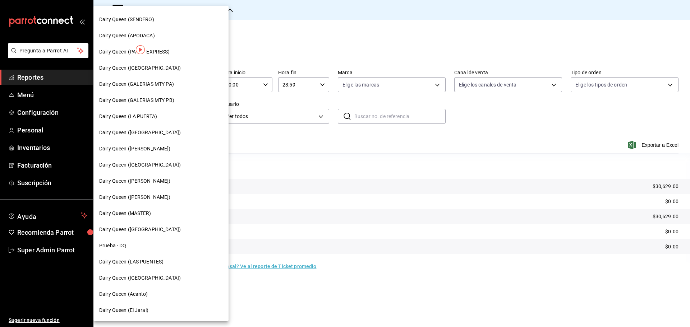
click at [152, 262] on span "Dairy Queen (LAS PUENTES)" at bounding box center [131, 262] width 64 height 8
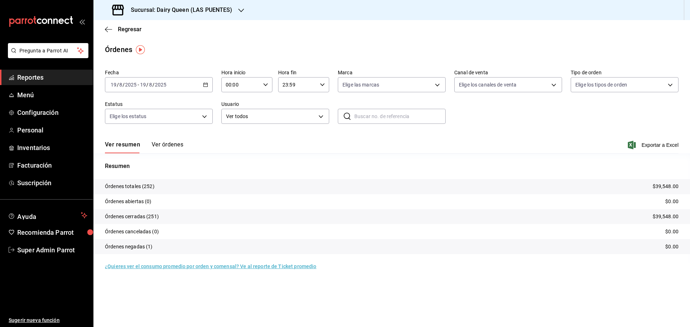
click at [155, 11] on h3 "Sucursal: Dairy Queen (LAS PUENTES)" at bounding box center [178, 10] width 107 height 9
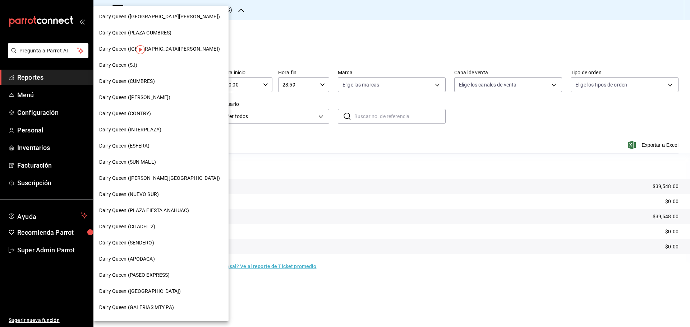
click at [149, 277] on span "Dairy Queen (PASEO EXPRESS)" at bounding box center [134, 276] width 71 height 8
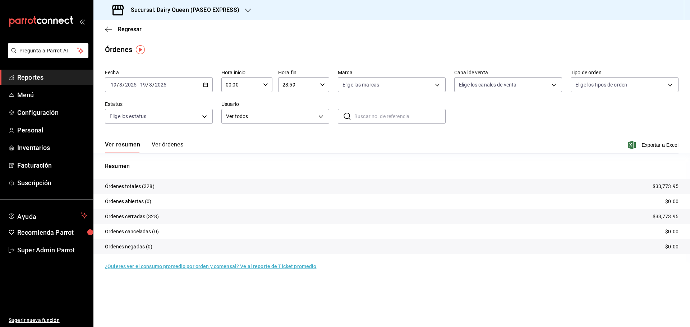
click at [146, 6] on h3 "Sucursal: Dairy Queen (PASEO EXPRESS)" at bounding box center [182, 10] width 114 height 9
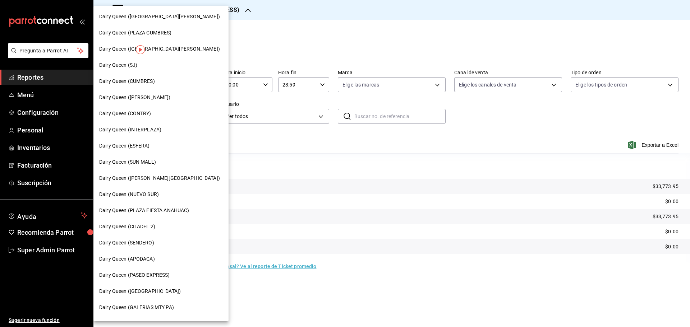
click at [134, 69] on span "Dairy Queen (SJ)" at bounding box center [118, 65] width 38 height 8
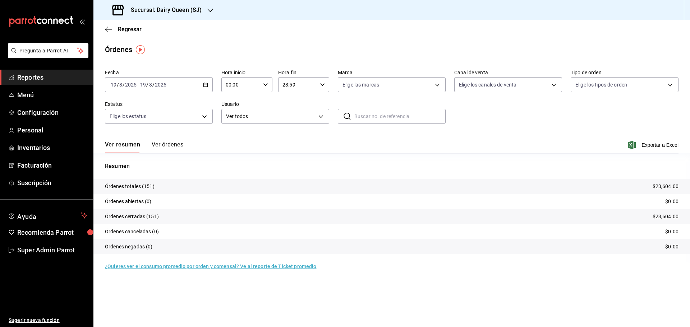
click at [174, 9] on h3 "Sucursal: Dairy Queen (SJ)" at bounding box center [163, 10] width 77 height 9
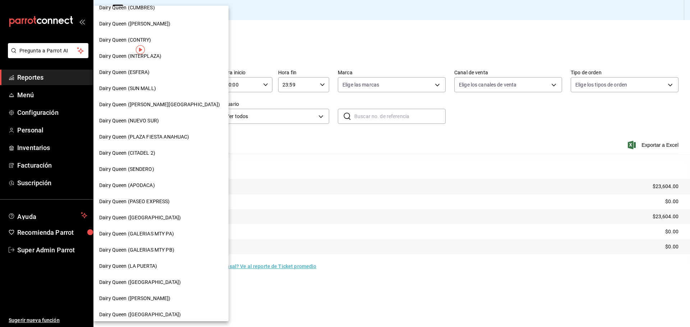
scroll to position [223, 0]
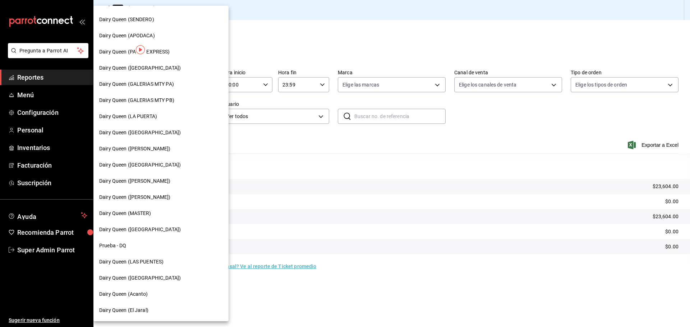
click at [154, 281] on span "Dairy Queen ([GEOGRAPHIC_DATA])" at bounding box center [140, 279] width 82 height 8
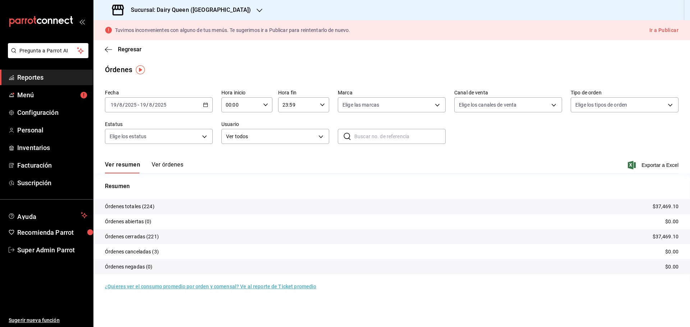
click at [178, 7] on h3 "Sucursal: Dairy Queen ([GEOGRAPHIC_DATA])" at bounding box center [188, 10] width 126 height 9
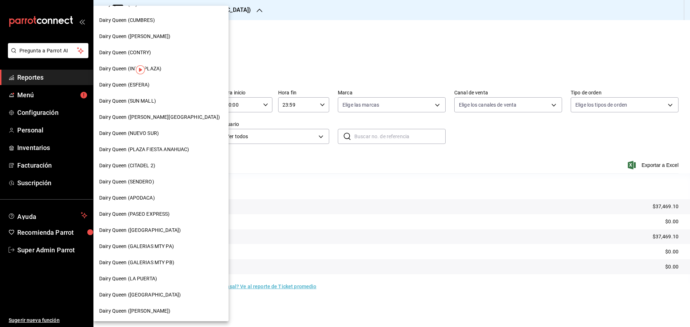
scroll to position [180, 0]
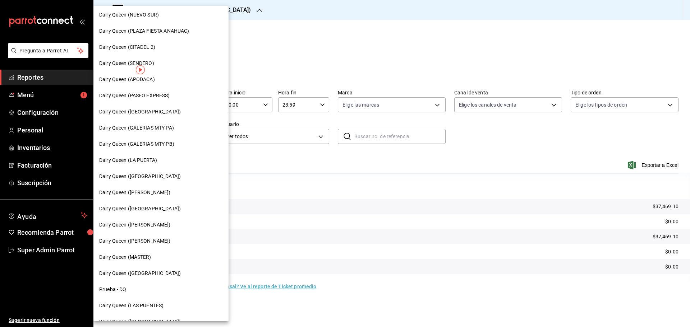
click at [150, 162] on span "Dairy Queen (LA PUERTA)" at bounding box center [128, 161] width 58 height 8
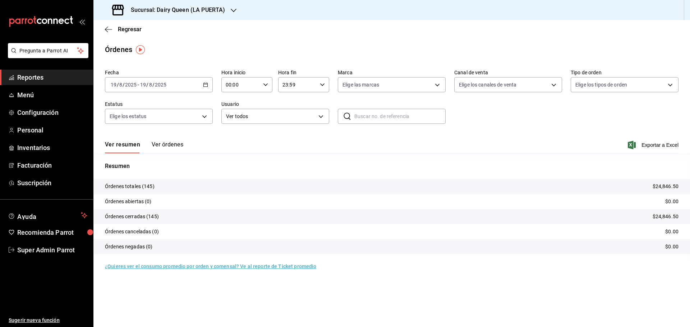
click at [162, 14] on div "Sucursal: Dairy Queen (LA PUERTA)" at bounding box center [169, 10] width 140 height 20
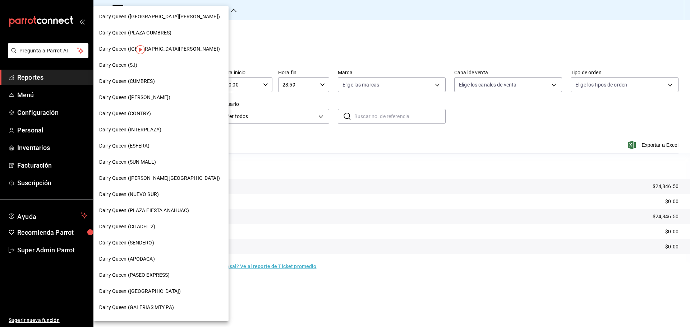
click at [154, 180] on span "Dairy Queen ([PERSON_NAME][GEOGRAPHIC_DATA])" at bounding box center [159, 179] width 121 height 8
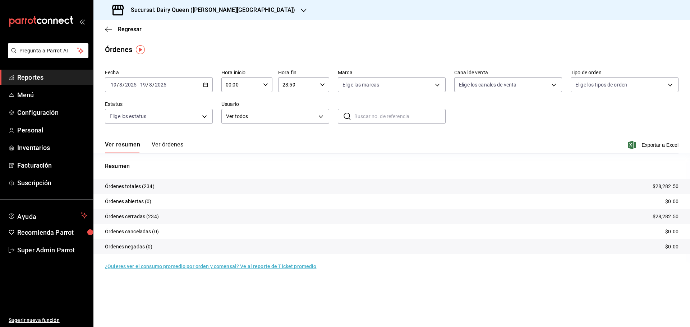
click at [138, 7] on h3 "Sucursal: Dairy Queen ([PERSON_NAME][GEOGRAPHIC_DATA])" at bounding box center [210, 10] width 170 height 9
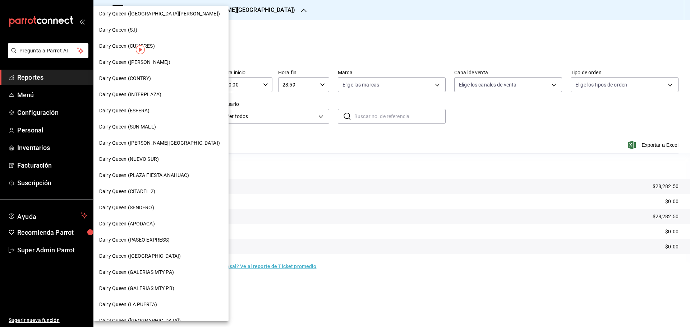
scroll to position [60, 0]
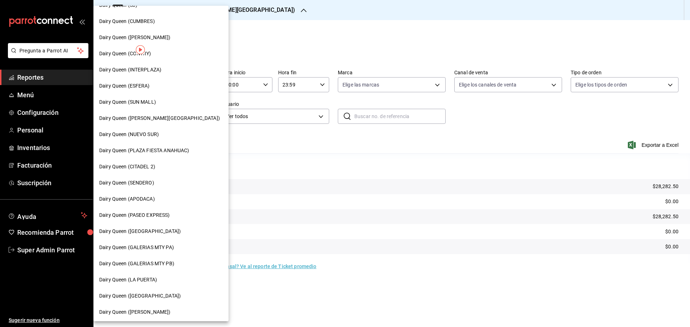
click at [153, 228] on span "Dairy Queen ([GEOGRAPHIC_DATA])" at bounding box center [140, 232] width 82 height 8
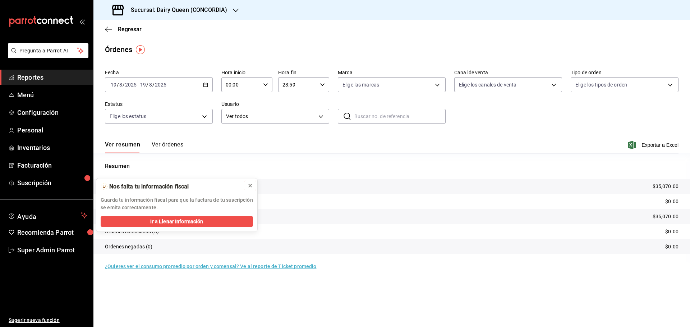
click at [250, 186] on icon at bounding box center [250, 186] width 6 height 6
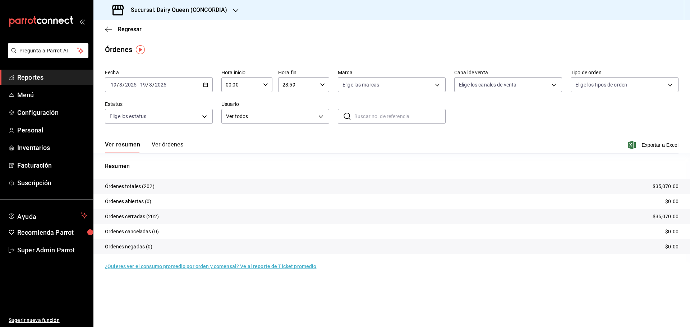
click at [167, 14] on h3 "Sucursal: Dairy Queen (CONCORDIA)" at bounding box center [176, 10] width 102 height 9
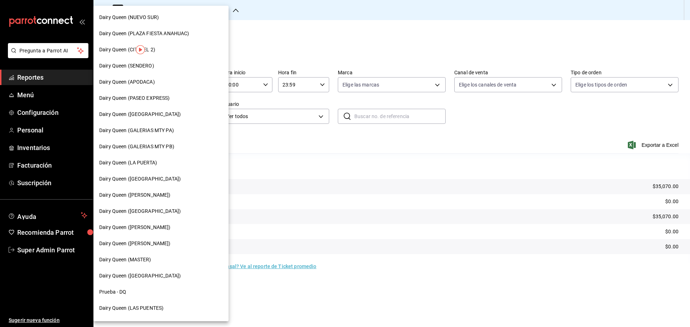
scroll to position [180, 0]
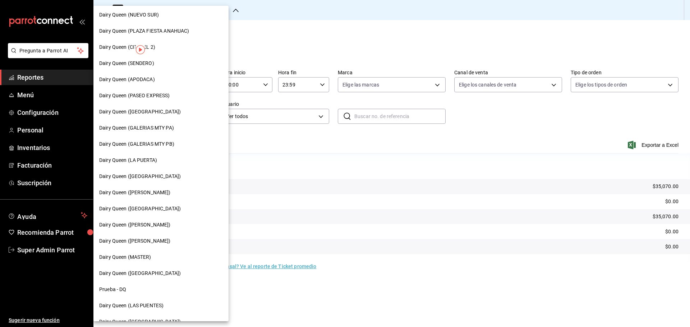
click at [154, 211] on span "Dairy Queen ([GEOGRAPHIC_DATA])" at bounding box center [140, 209] width 82 height 8
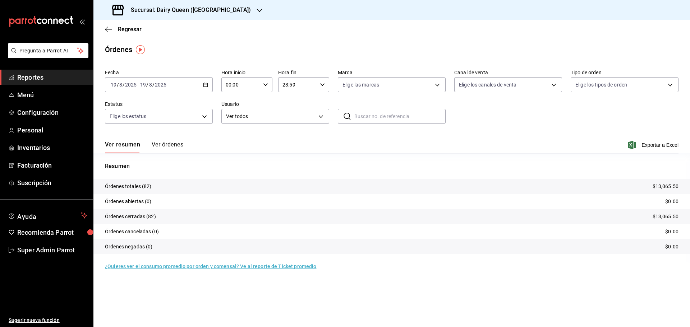
click at [168, 5] on div "Sucursal: Dairy Queen ([GEOGRAPHIC_DATA])" at bounding box center [182, 10] width 166 height 20
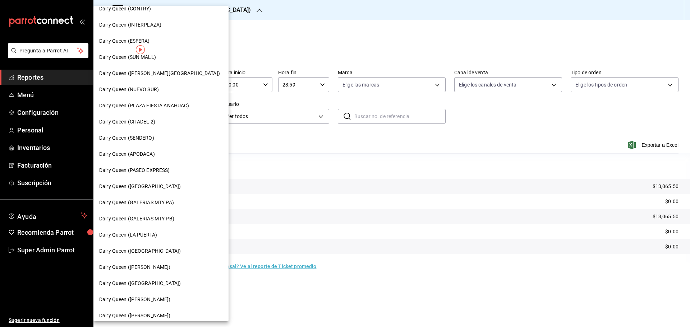
scroll to position [223, 0]
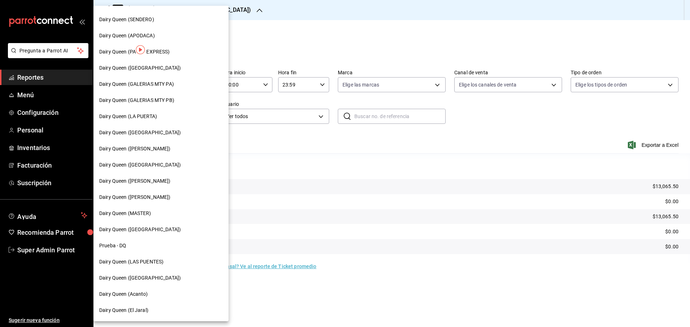
click at [145, 182] on span "Dairy Queen ([PERSON_NAME])" at bounding box center [135, 182] width 72 height 8
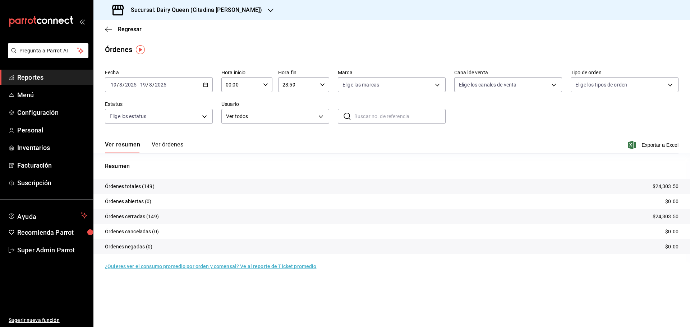
click at [176, 16] on div "Sucursal: Dairy Queen (Citadina [PERSON_NAME])" at bounding box center [187, 10] width 177 height 20
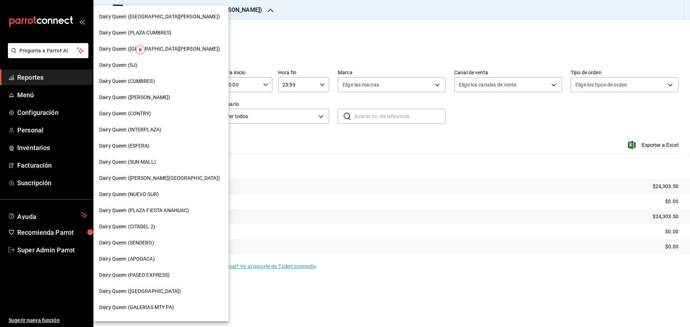
click at [161, 49] on span "Dairy Queen ([GEOGRAPHIC_DATA][PERSON_NAME])" at bounding box center [159, 49] width 121 height 8
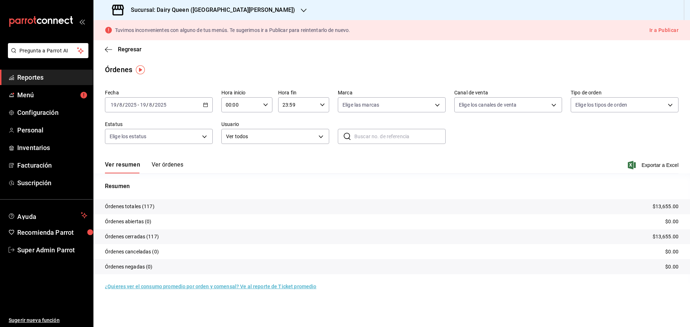
click at [177, 6] on h3 "Sucursal: Dairy Queen ([GEOGRAPHIC_DATA][PERSON_NAME])" at bounding box center [210, 10] width 170 height 9
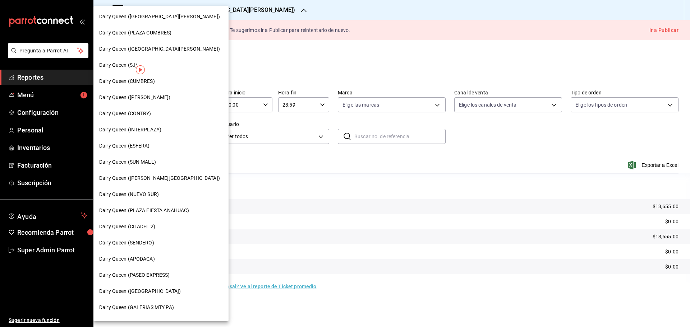
click at [133, 98] on span "Dairy Queen ([PERSON_NAME])" at bounding box center [135, 98] width 72 height 8
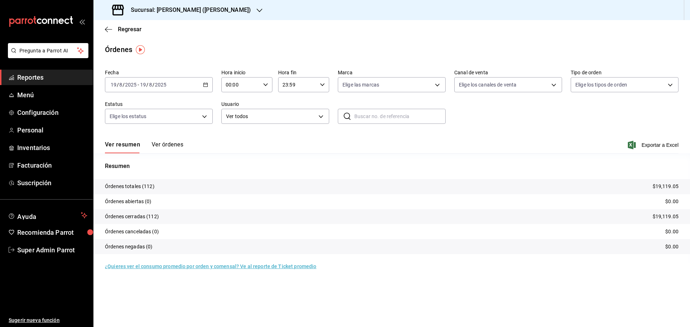
click at [159, 13] on h3 "Sucursal: [PERSON_NAME] ([PERSON_NAME])" at bounding box center [188, 10] width 126 height 9
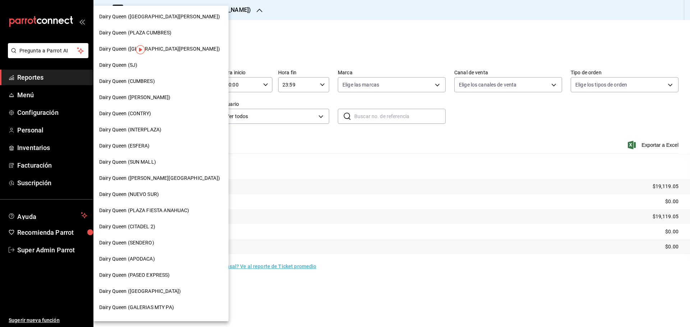
click at [172, 17] on span "Dairy Queen ([GEOGRAPHIC_DATA][PERSON_NAME])" at bounding box center [159, 17] width 121 height 8
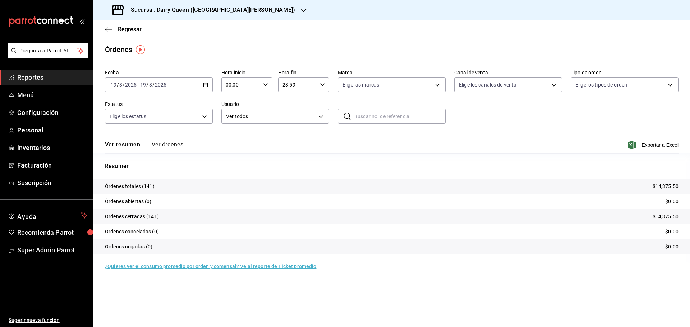
click at [153, 12] on h3 "Sucursal: Dairy Queen ([GEOGRAPHIC_DATA][PERSON_NAME])" at bounding box center [210, 10] width 170 height 9
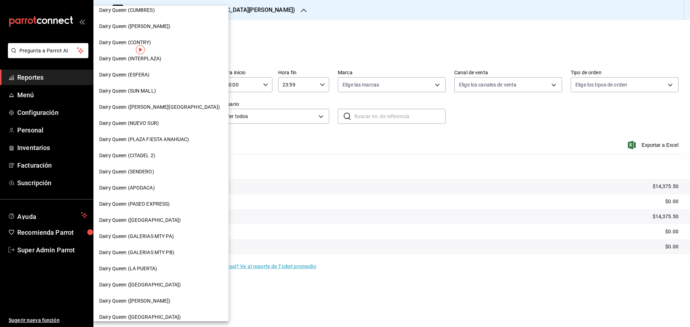
scroll to position [180, 0]
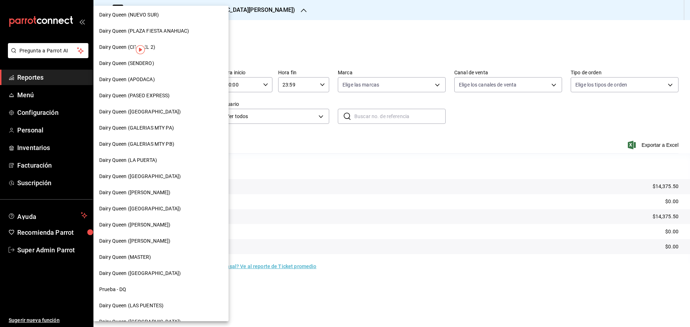
click at [169, 143] on span "Dairy Queen (GALERIAS MTY PB)" at bounding box center [136, 144] width 75 height 8
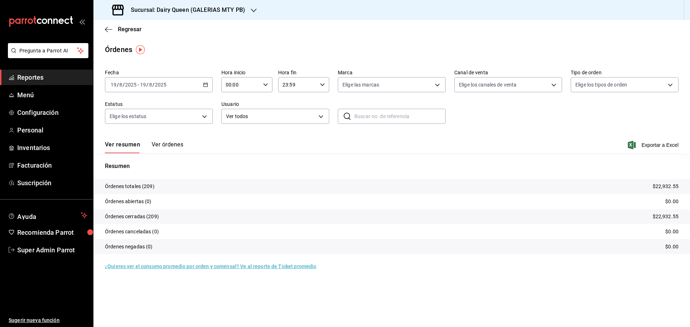
click at [171, 6] on h3 "Sucursal: Dairy Queen (GALERIAS MTY PB)" at bounding box center [185, 10] width 120 height 9
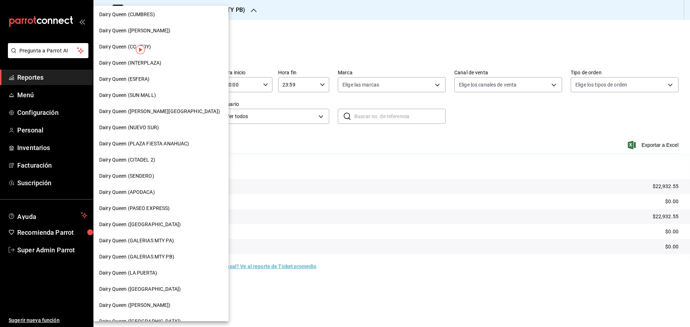
scroll to position [180, 0]
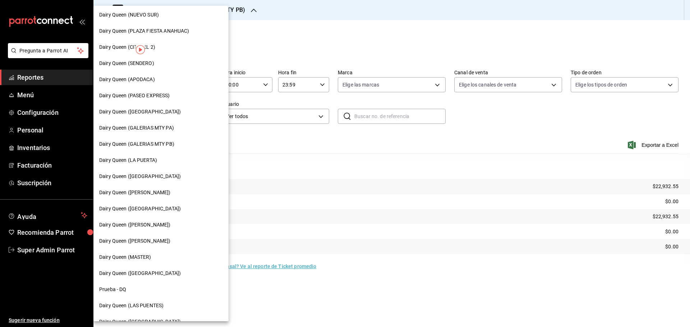
click at [173, 123] on div "Dairy Queen (GALERIAS MTY PA)" at bounding box center [160, 128] width 135 height 16
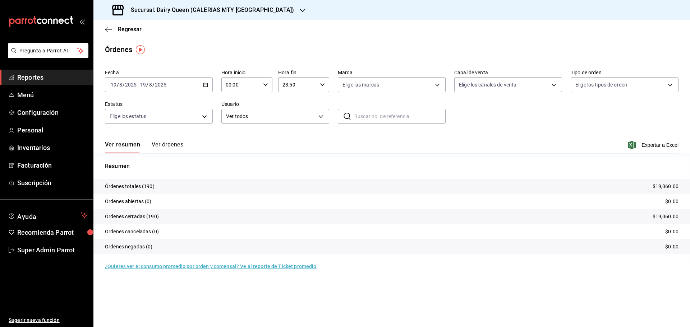
click at [160, 8] on h3 "Sucursal: Dairy Queen (GALERIAS MTY [GEOGRAPHIC_DATA])" at bounding box center [209, 10] width 169 height 9
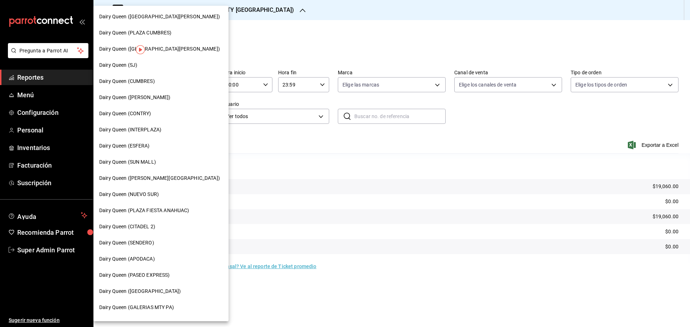
click at [138, 166] on div "Dairy Queen (SUN MALL)" at bounding box center [160, 162] width 135 height 16
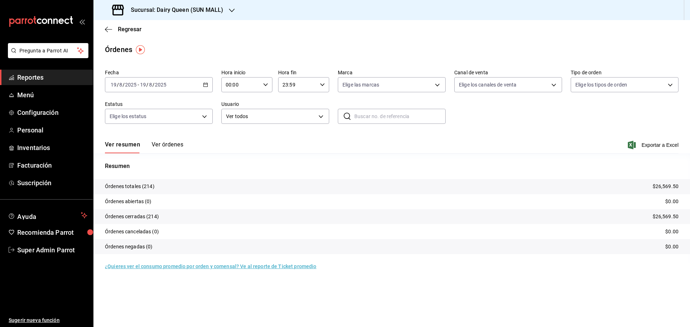
click at [188, 11] on h3 "Sucursal: Dairy Queen (SUN MALL)" at bounding box center [174, 10] width 98 height 9
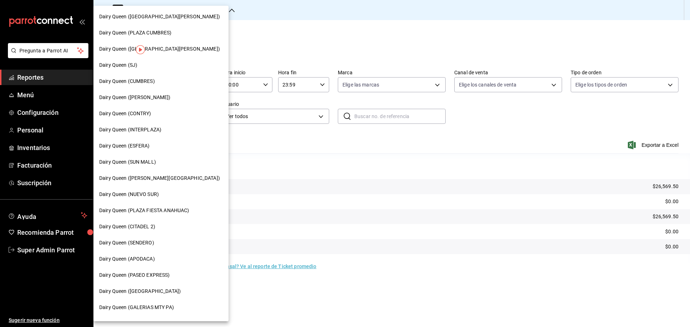
click at [145, 257] on span "Dairy Queen (APODACA)" at bounding box center [127, 259] width 56 height 8
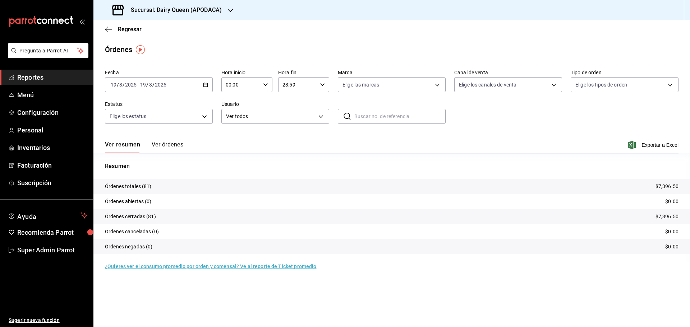
click at [188, 11] on h3 "Sucursal: Dairy Queen (APODACA)" at bounding box center [173, 10] width 97 height 9
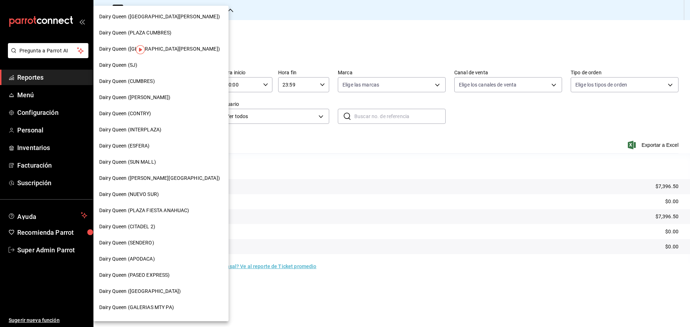
click at [165, 197] on div "Dairy Queen (NUEVO SUR)" at bounding box center [161, 195] width 124 height 8
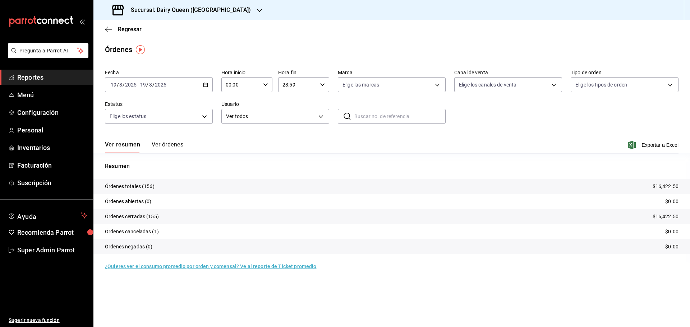
click at [170, 6] on h3 "Sucursal: Dairy Queen ([GEOGRAPHIC_DATA])" at bounding box center [188, 10] width 126 height 9
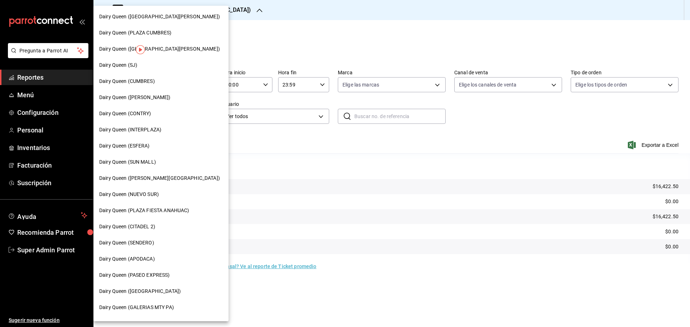
click at [141, 143] on span "Dairy Queen (ESFERA)" at bounding box center [124, 146] width 51 height 8
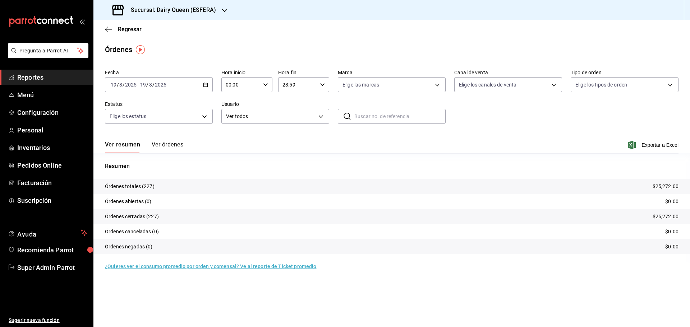
click at [187, 13] on h3 "Sucursal: Dairy Queen (ESFERA)" at bounding box center [170, 10] width 91 height 9
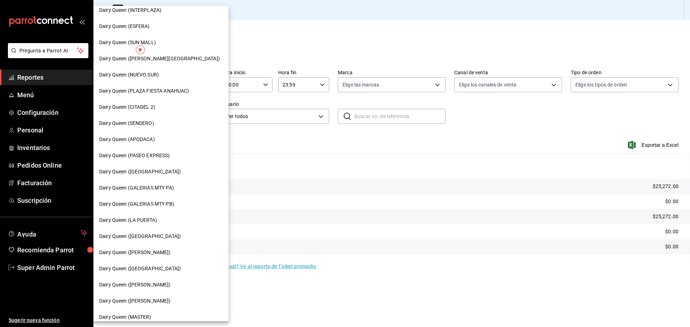
scroll to position [180, 0]
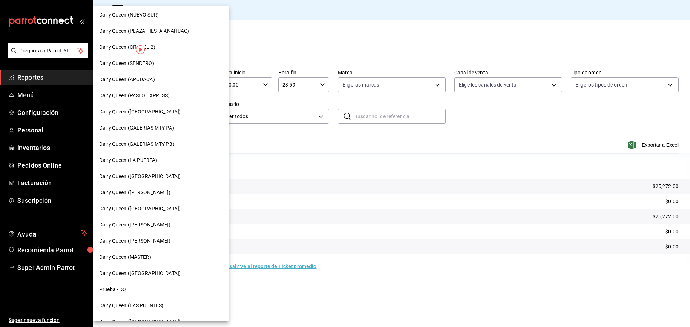
click at [148, 195] on span "Dairy Queen ([PERSON_NAME])" at bounding box center [135, 193] width 72 height 8
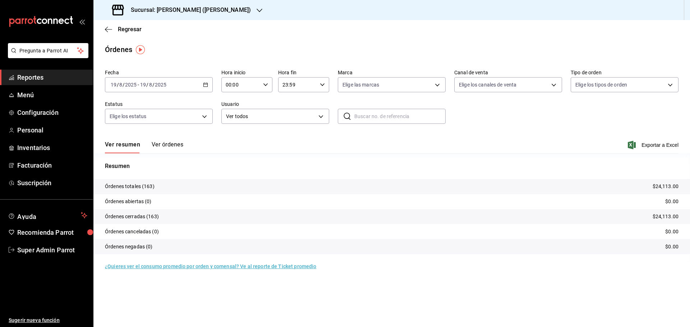
click at [163, 8] on h3 "Sucursal: [PERSON_NAME] ([PERSON_NAME])" at bounding box center [188, 10] width 126 height 9
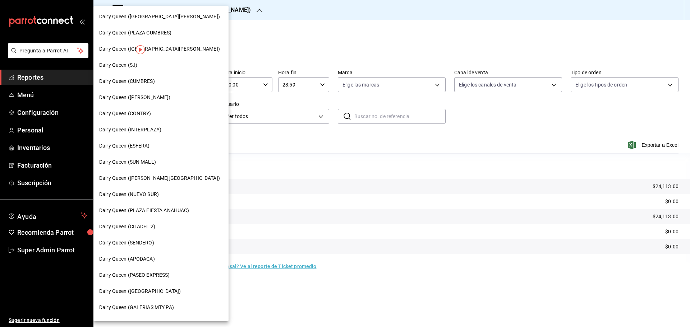
click at [159, 135] on div "Dairy Queen (INTERPLAZA)" at bounding box center [160, 130] width 135 height 16
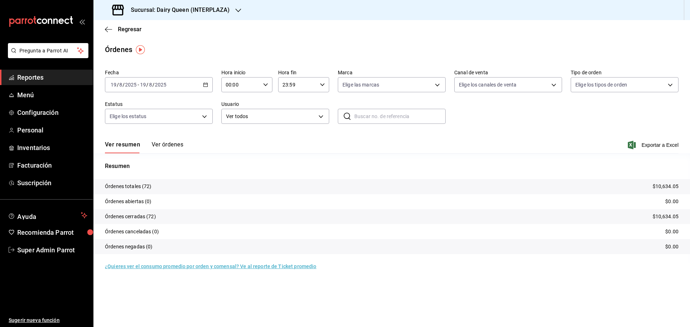
click at [181, 9] on h3 "Sucursal: Dairy Queen (INTERPLAZA)" at bounding box center [177, 10] width 105 height 9
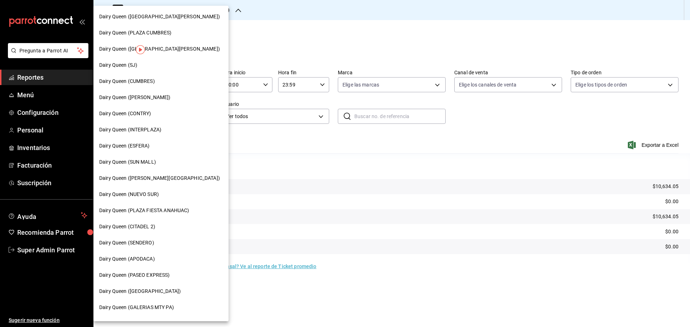
click at [147, 230] on span "Dairy Queen (CITADEL 2)" at bounding box center [127, 227] width 56 height 8
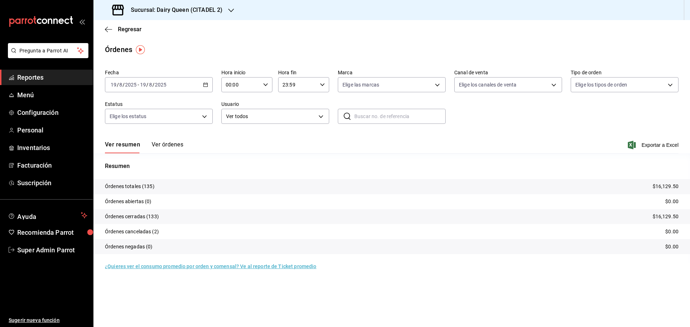
click at [208, 11] on h3 "Sucursal: Dairy Queen (CITADEL 2)" at bounding box center [173, 10] width 97 height 9
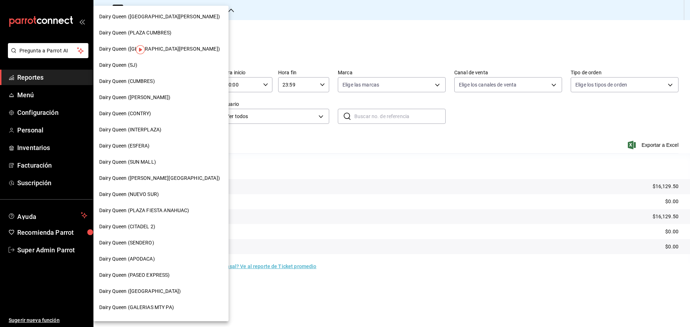
click at [172, 31] on div "Dairy Queen (PLAZA CUMBRES)" at bounding box center [161, 33] width 124 height 8
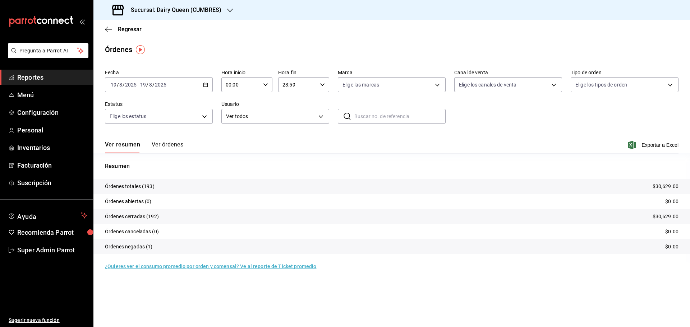
click at [190, 14] on h3 "Sucursal: Dairy Queen (CUMBRES)" at bounding box center [173, 10] width 96 height 9
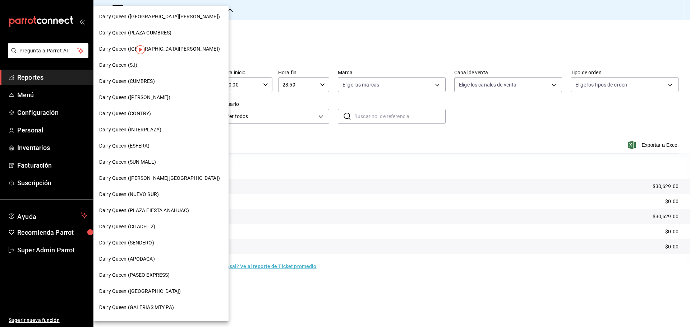
click at [171, 36] on span "Dairy Queen (PLAZA CUMBRES)" at bounding box center [135, 33] width 73 height 8
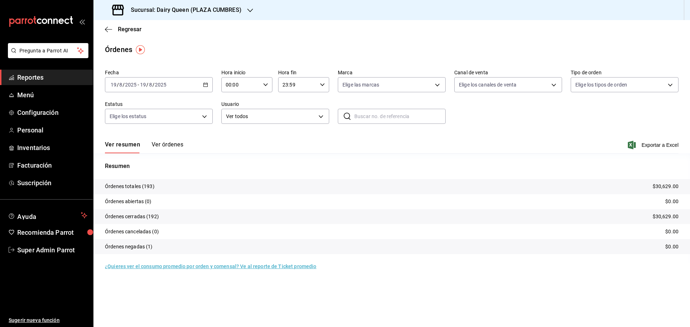
click at [180, 15] on div "Sucursal: Dairy Queen (PLAZA CUMBRES)" at bounding box center [177, 10] width 157 height 20
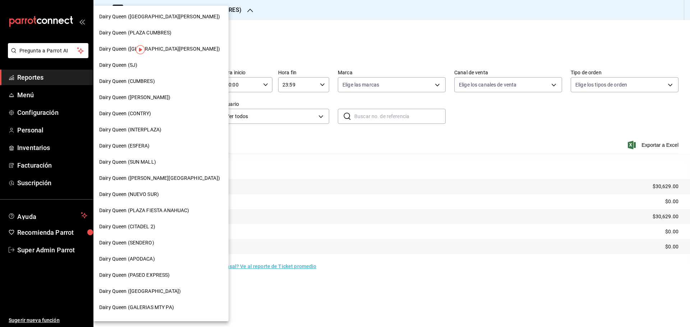
click at [157, 41] on div "Dairy Queen ([GEOGRAPHIC_DATA][PERSON_NAME])" at bounding box center [160, 49] width 135 height 16
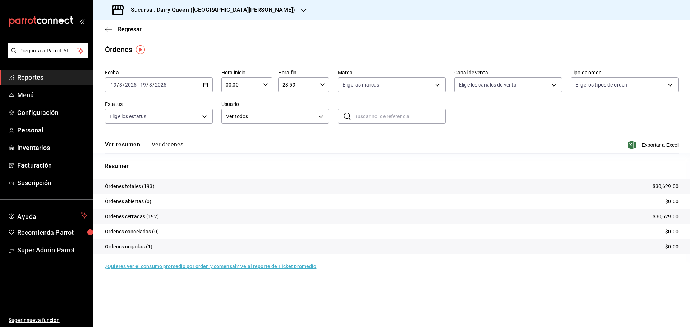
click at [203, 6] on h3 "Sucursal: Dairy Queen ([GEOGRAPHIC_DATA][PERSON_NAME])" at bounding box center [210, 10] width 170 height 9
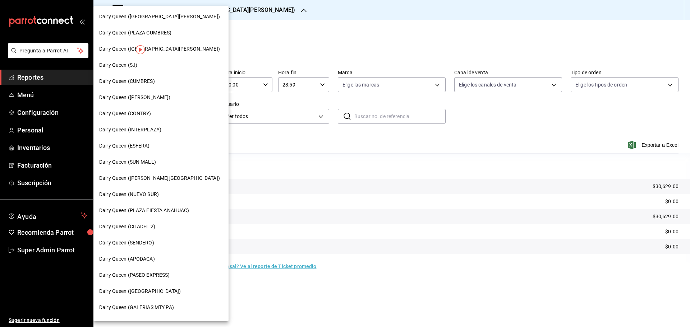
click at [184, 33] on div "Dairy Queen (PLAZA CUMBRES)" at bounding box center [161, 33] width 124 height 8
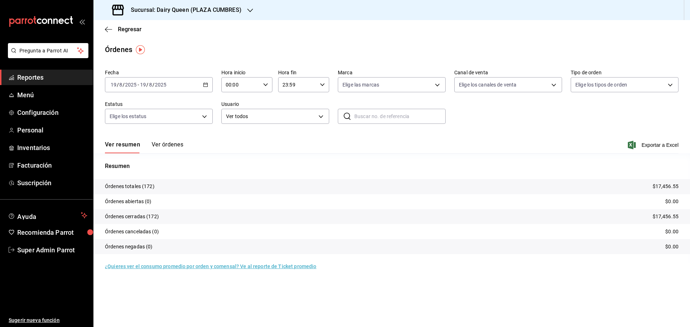
click at [191, 9] on h3 "Sucursal: Dairy Queen (PLAZA CUMBRES)" at bounding box center [183, 10] width 116 height 9
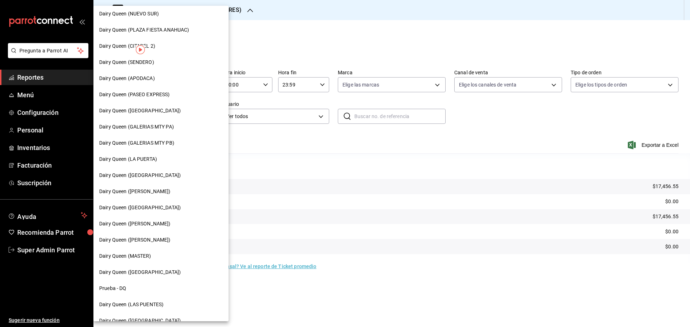
scroll to position [163, 0]
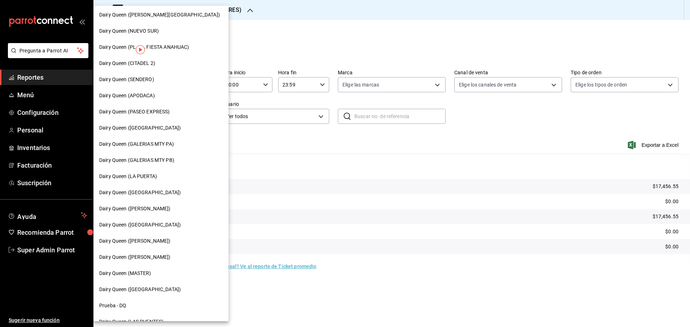
click at [182, 52] on div "Dairy Queen (PLAZA FIESTA ANAHUAC)" at bounding box center [160, 47] width 135 height 16
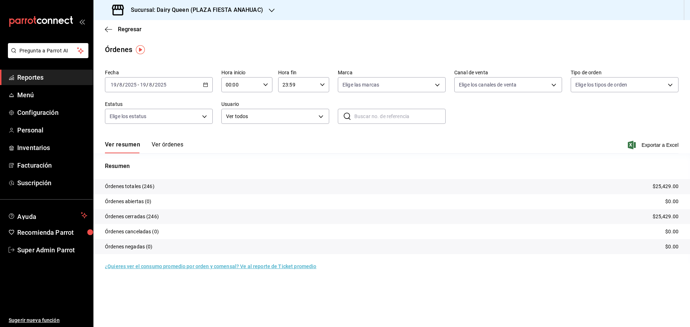
click at [203, 5] on div "Sucursal: Dairy Queen (PLAZA FIESTA ANAHUAC)" at bounding box center [188, 10] width 178 height 20
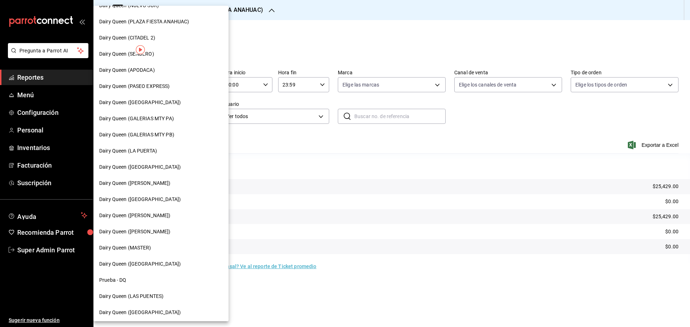
scroll to position [223, 0]
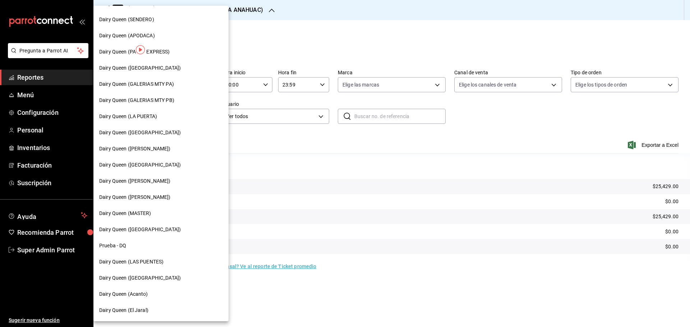
click at [159, 198] on span "Dairy Queen ([PERSON_NAME])" at bounding box center [135, 198] width 72 height 8
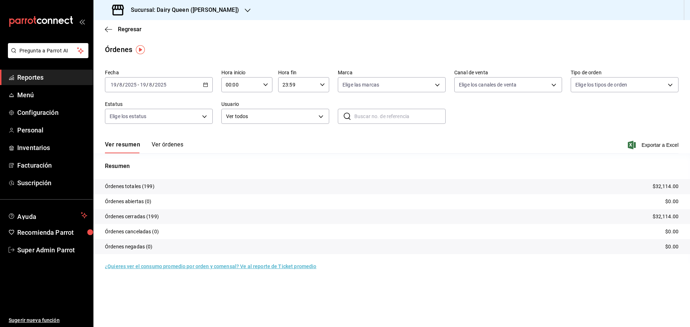
click at [203, 4] on div "Sucursal: Dairy Queen (Romulo Garza)" at bounding box center [176, 10] width 154 height 20
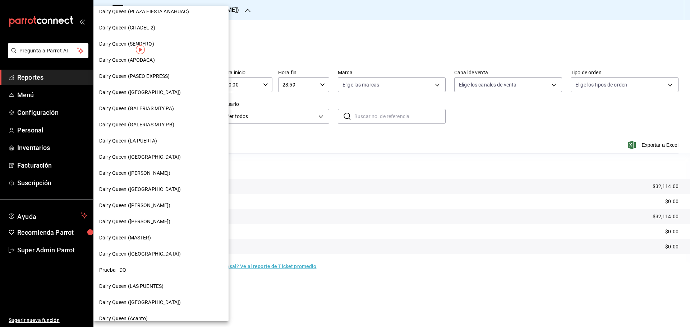
scroll to position [223, 0]
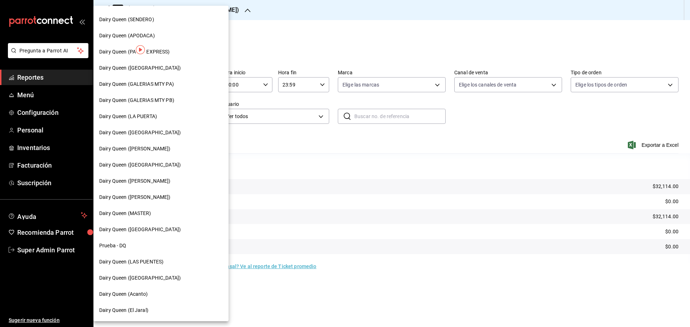
click at [154, 232] on span "Dairy Queen ([GEOGRAPHIC_DATA])" at bounding box center [140, 230] width 82 height 8
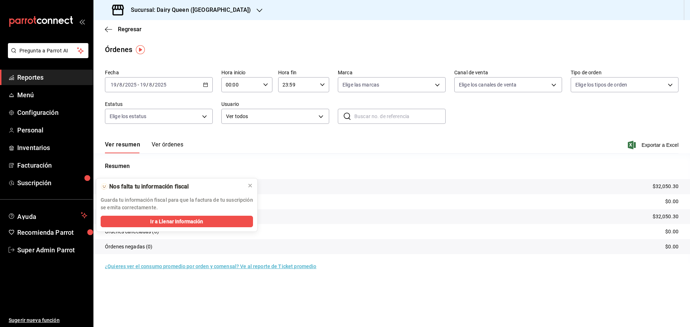
click at [191, 15] on div "Sucursal: Dairy Queen (Riviera del sol)" at bounding box center [182, 10] width 166 height 20
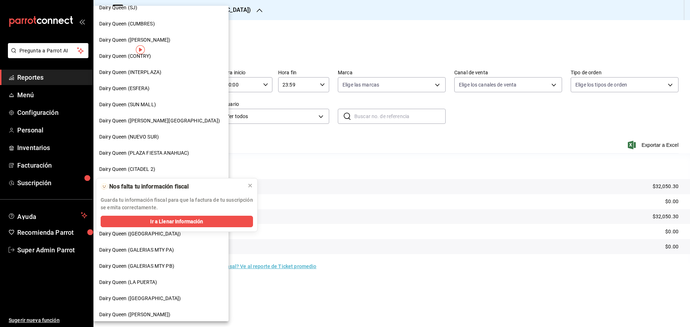
scroll to position [223, 0]
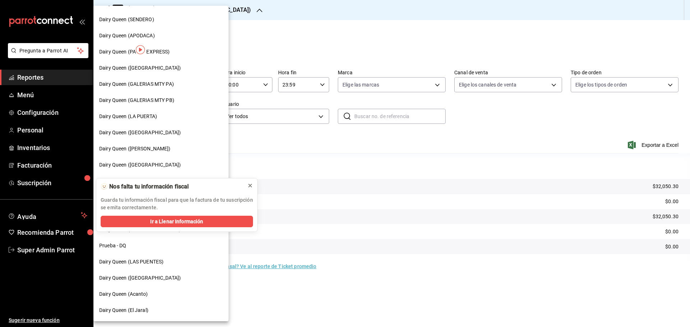
click at [250, 184] on icon at bounding box center [250, 186] width 6 height 6
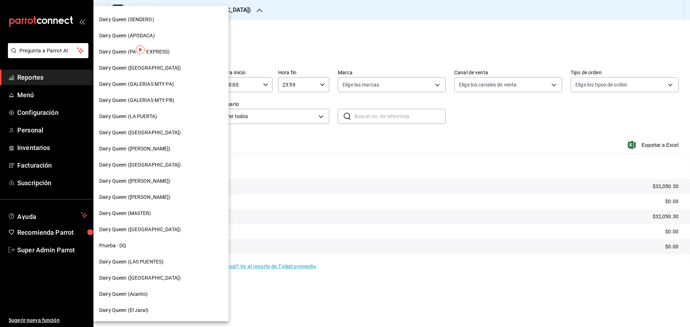
click at [147, 297] on span "Dairy Queen (Acanto)" at bounding box center [123, 295] width 49 height 8
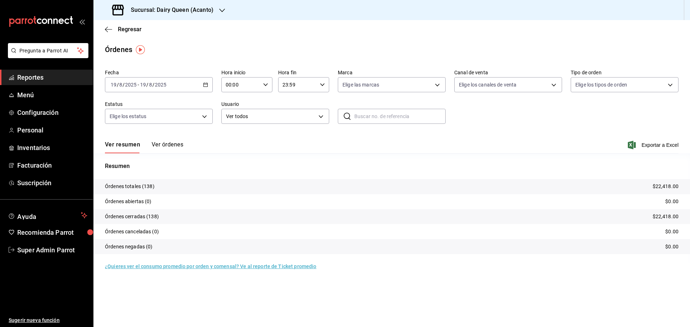
click at [171, 10] on h3 "Sucursal: Dairy Queen (Acanto)" at bounding box center [169, 10] width 88 height 9
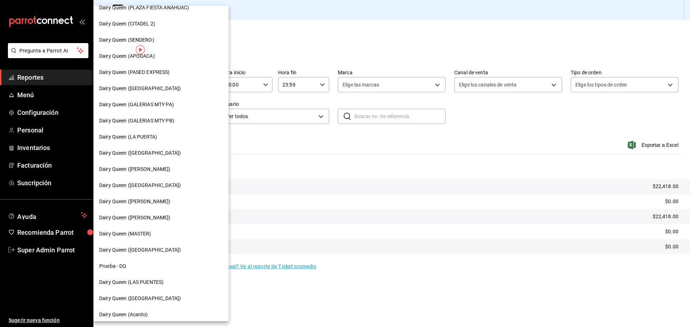
scroll to position [223, 0]
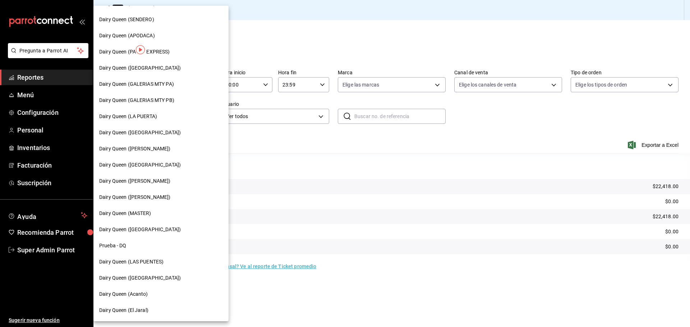
click at [130, 313] on span "Dairy Queen (El Jaral)" at bounding box center [123, 311] width 49 height 8
